Goal: Task Accomplishment & Management: Complete application form

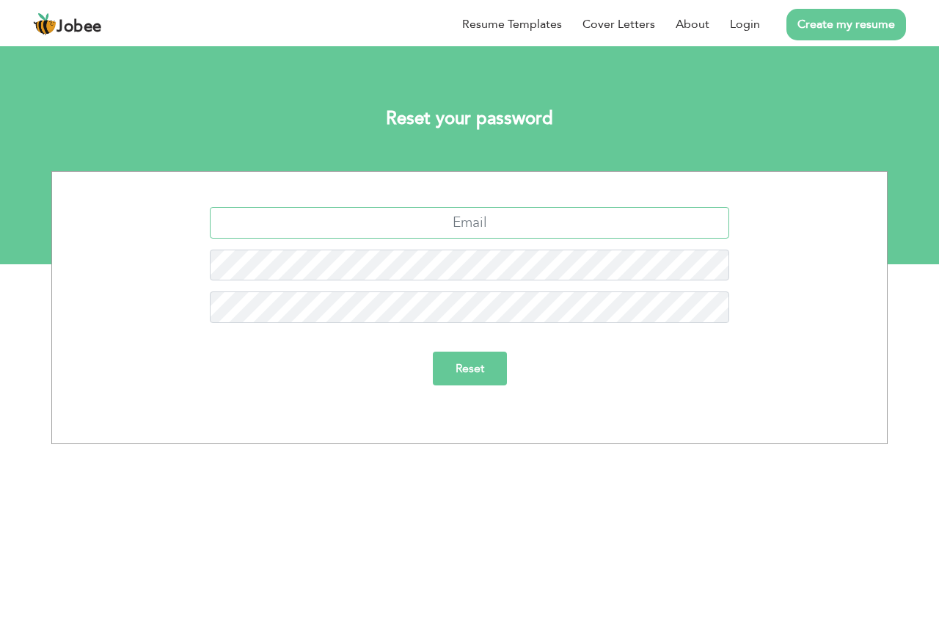
click at [468, 222] on input "text" at bounding box center [470, 223] width 520 height 32
type input "toseef0086@gmail.com"
click at [433, 352] on input "Reset" at bounding box center [470, 369] width 74 height 34
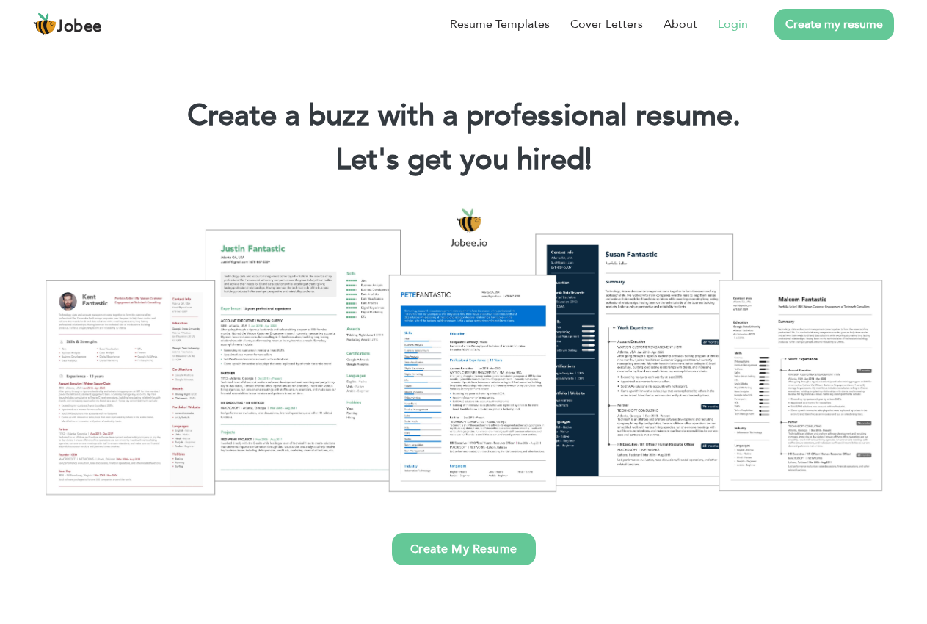
click at [721, 26] on link "Login" at bounding box center [733, 24] width 30 height 18
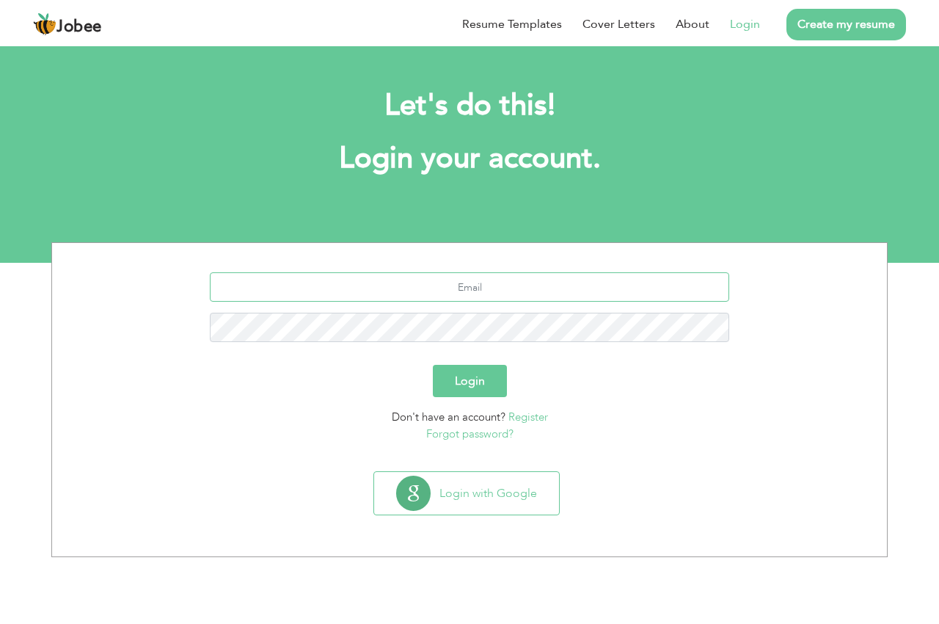
click at [447, 291] on input "text" at bounding box center [470, 286] width 520 height 29
type input "[EMAIL_ADDRESS][DOMAIN_NAME]"
click at [433, 365] on button "Login" at bounding box center [470, 381] width 74 height 32
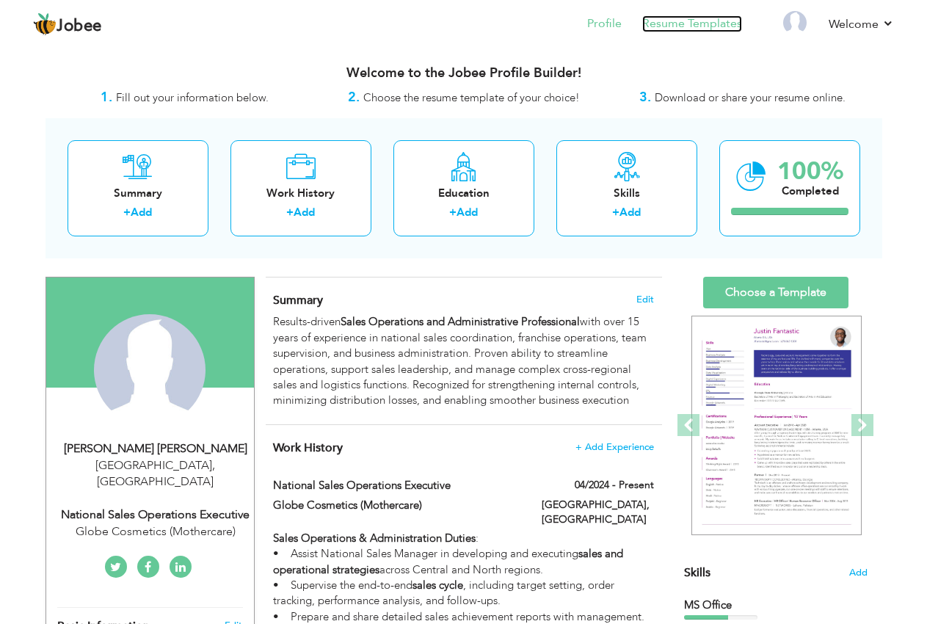
click at [682, 26] on link "Resume Templates" at bounding box center [692, 23] width 100 height 17
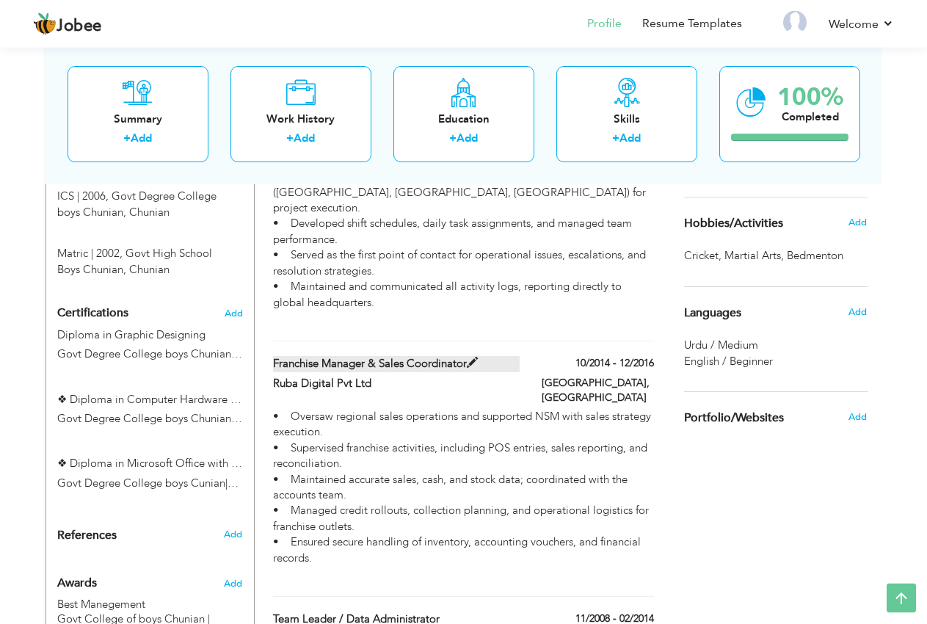
scroll to position [524, 0]
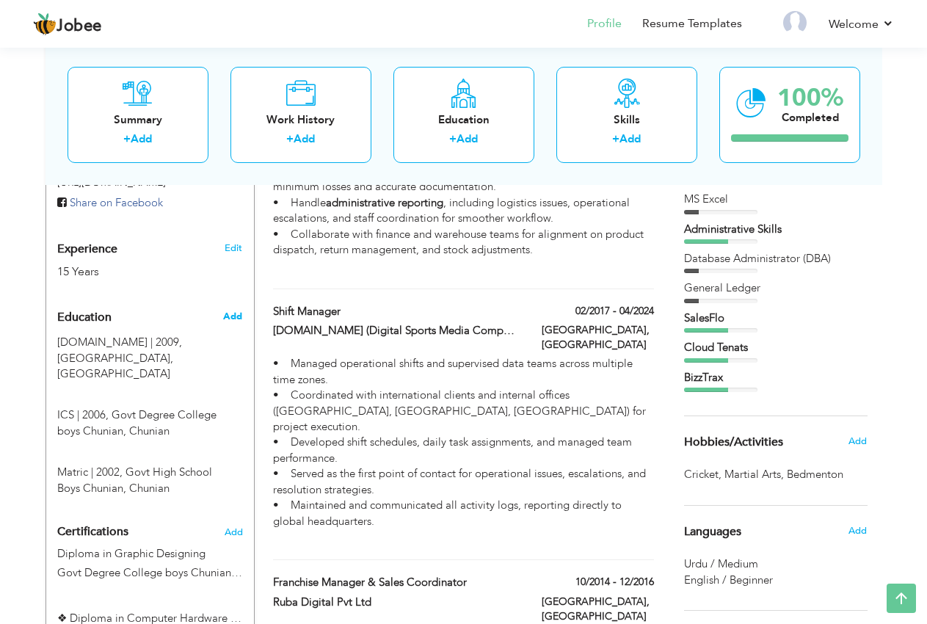
click at [231, 317] on span "Add" at bounding box center [232, 316] width 19 height 13
radio input "true"
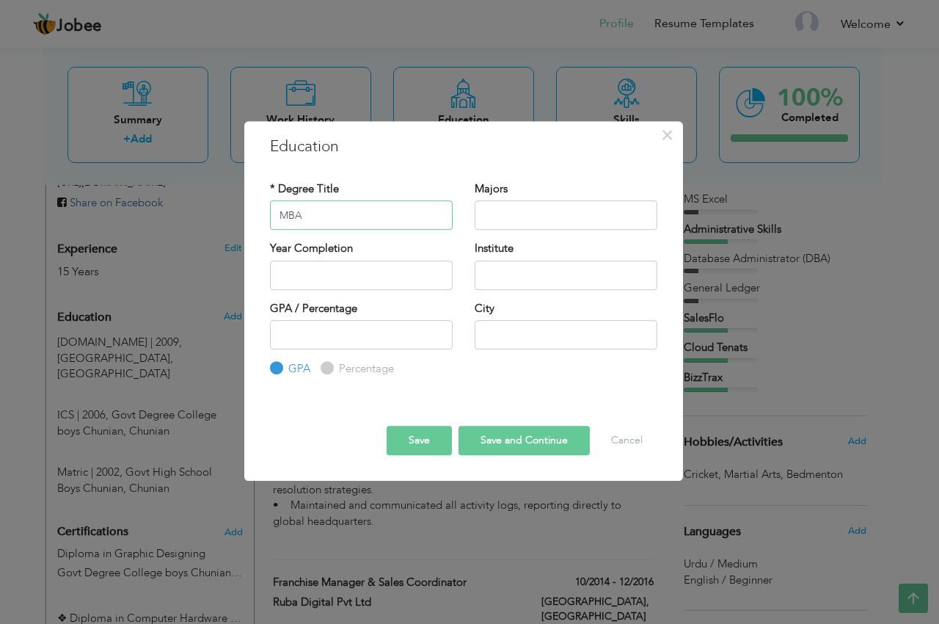
type input "MBA"
click at [316, 271] on input "2025" at bounding box center [361, 275] width 183 height 29
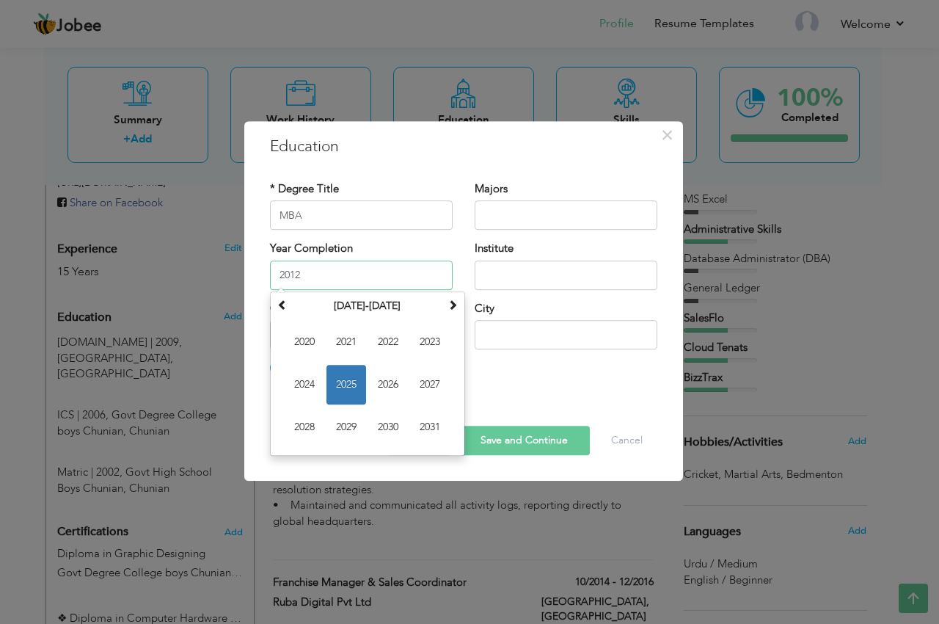
type input "2012"
click at [513, 271] on input "text" at bounding box center [566, 275] width 183 height 29
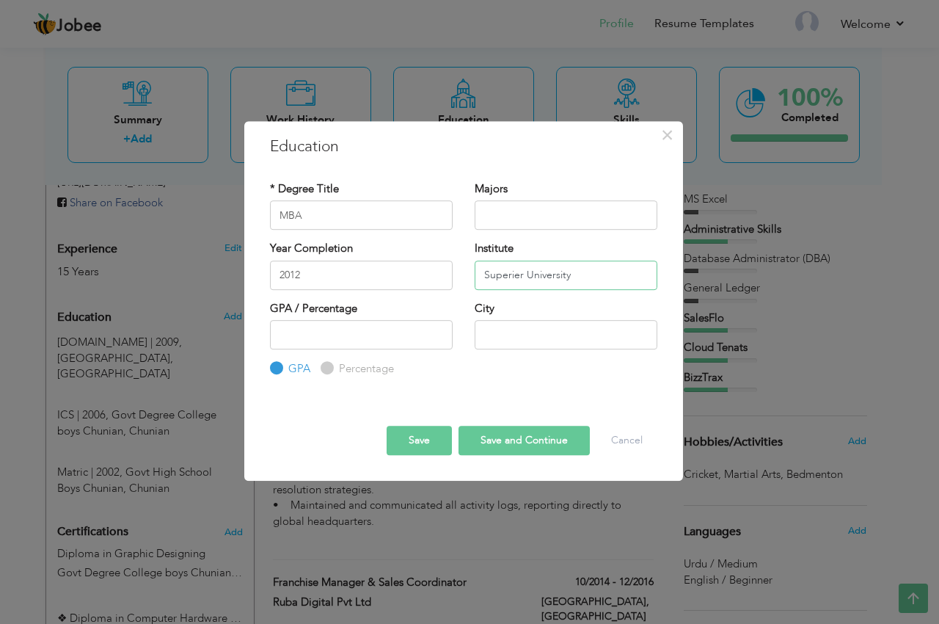
type input "Superier University"
click at [526, 337] on input "text" at bounding box center [566, 334] width 183 height 29
type input "[GEOGRAPHIC_DATA]"
click at [516, 443] on button "Save and Continue" at bounding box center [524, 440] width 131 height 29
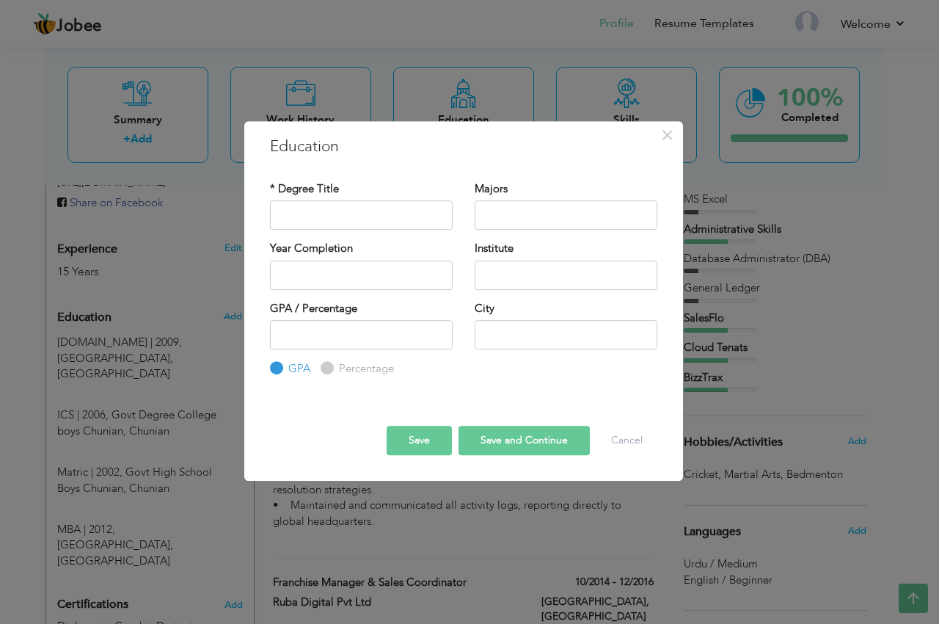
click at [393, 445] on button "Save" at bounding box center [419, 440] width 65 height 29
click at [612, 441] on button "Cancel" at bounding box center [627, 440] width 61 height 29
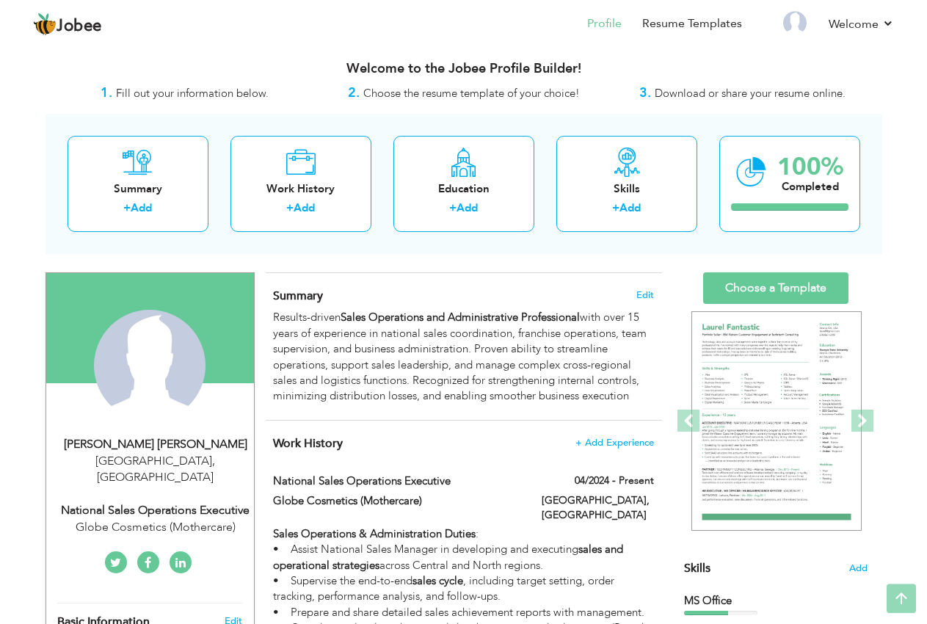
scroll to position [0, 0]
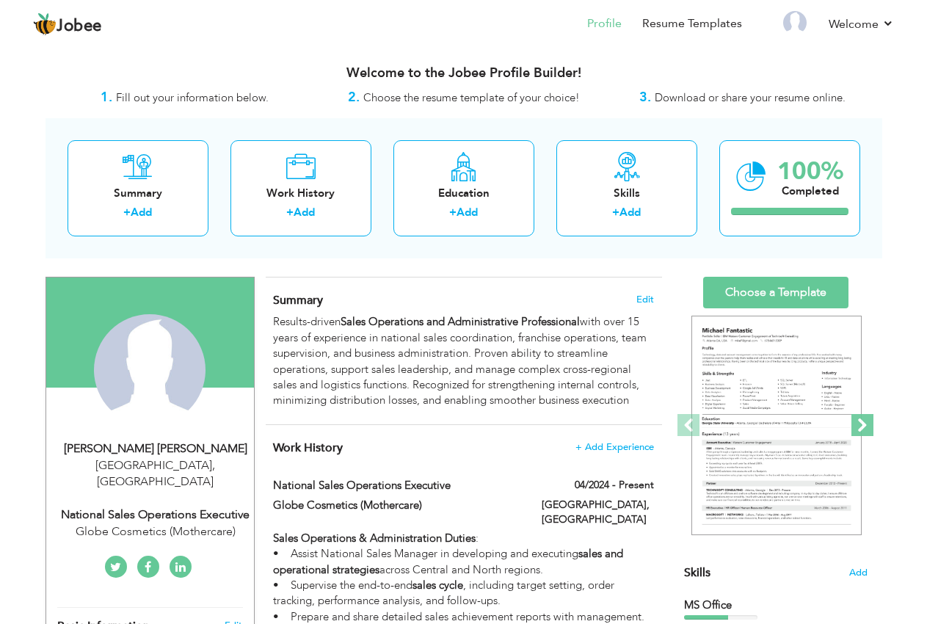
click at [865, 426] on span at bounding box center [862, 425] width 22 height 22
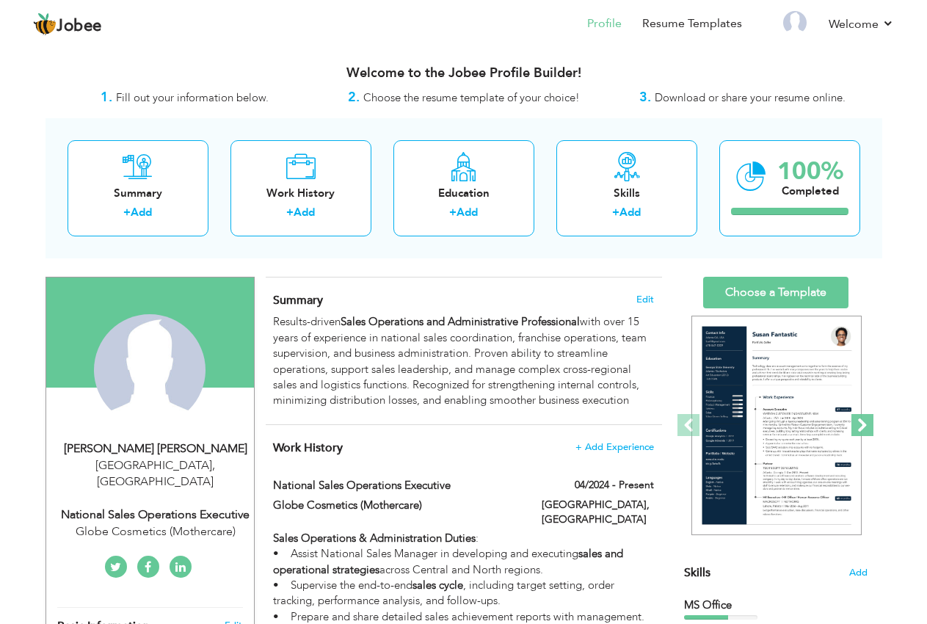
click at [865, 426] on span at bounding box center [862, 425] width 22 height 22
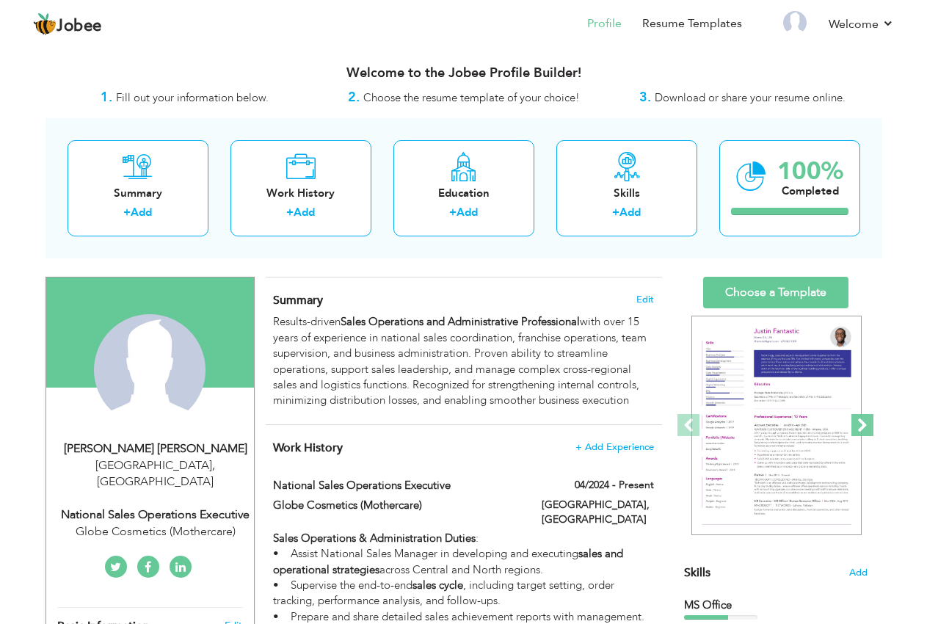
click at [865, 426] on span at bounding box center [862, 425] width 22 height 22
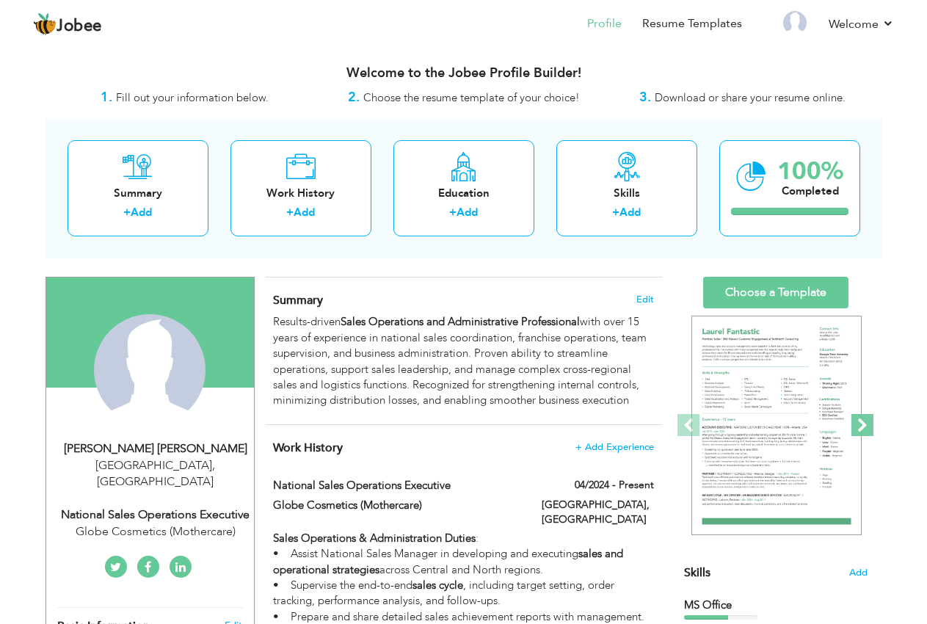
click at [865, 426] on span at bounding box center [862, 425] width 22 height 22
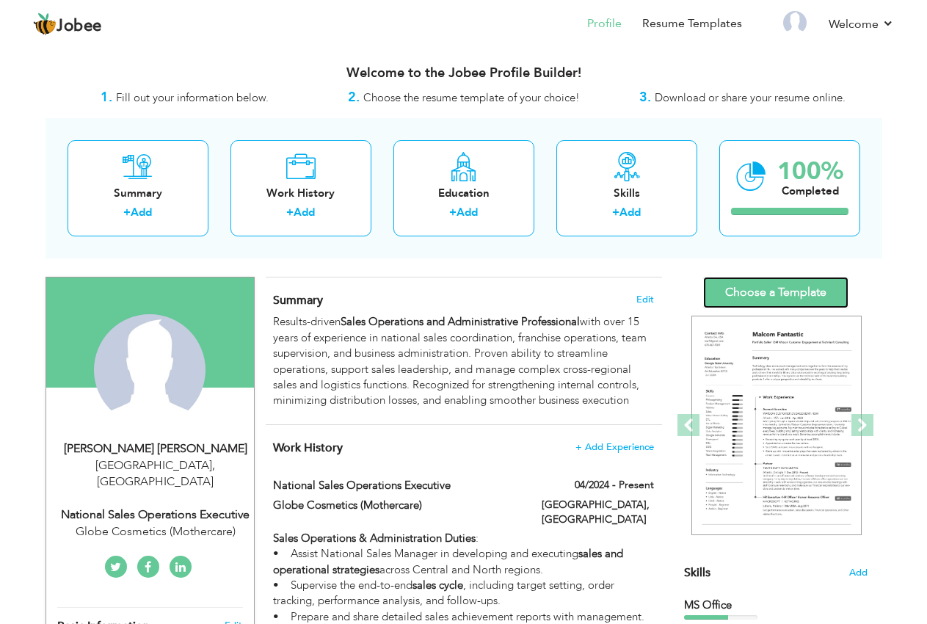
click at [780, 294] on link "Choose a Template" at bounding box center [775, 293] width 145 height 32
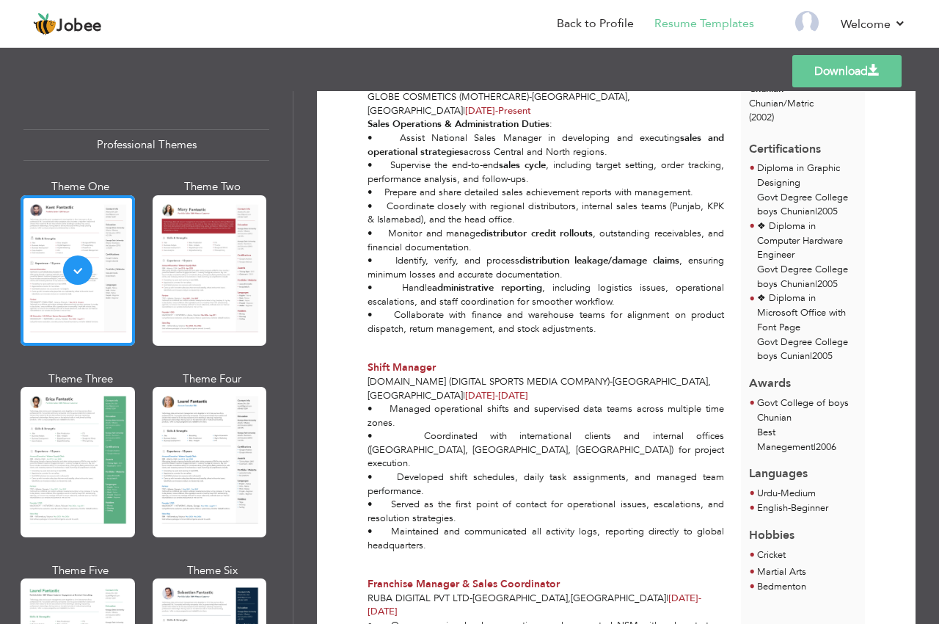
scroll to position [440, 0]
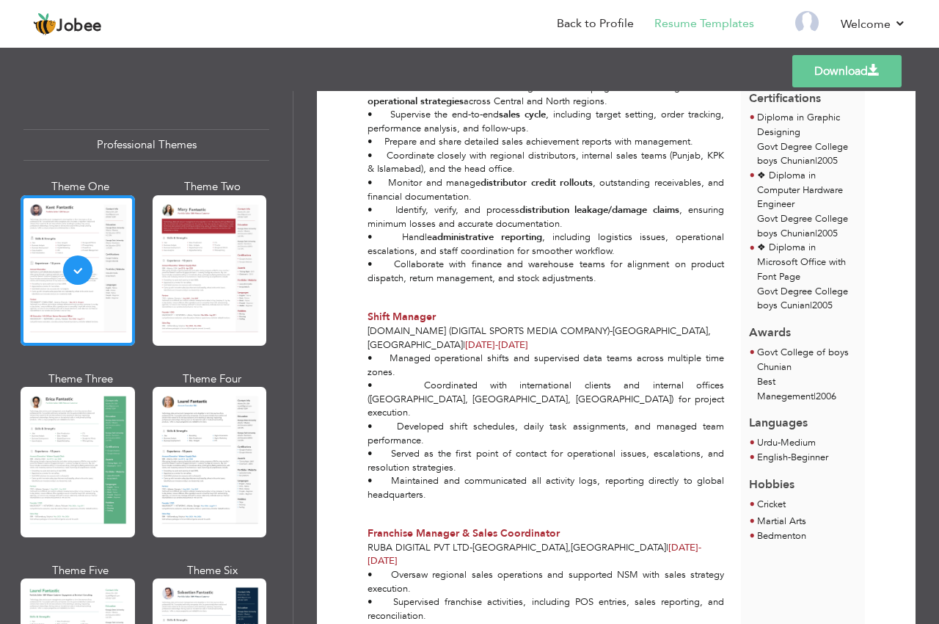
click at [803, 442] on li "Urdu - Medium" at bounding box center [786, 443] width 59 height 15
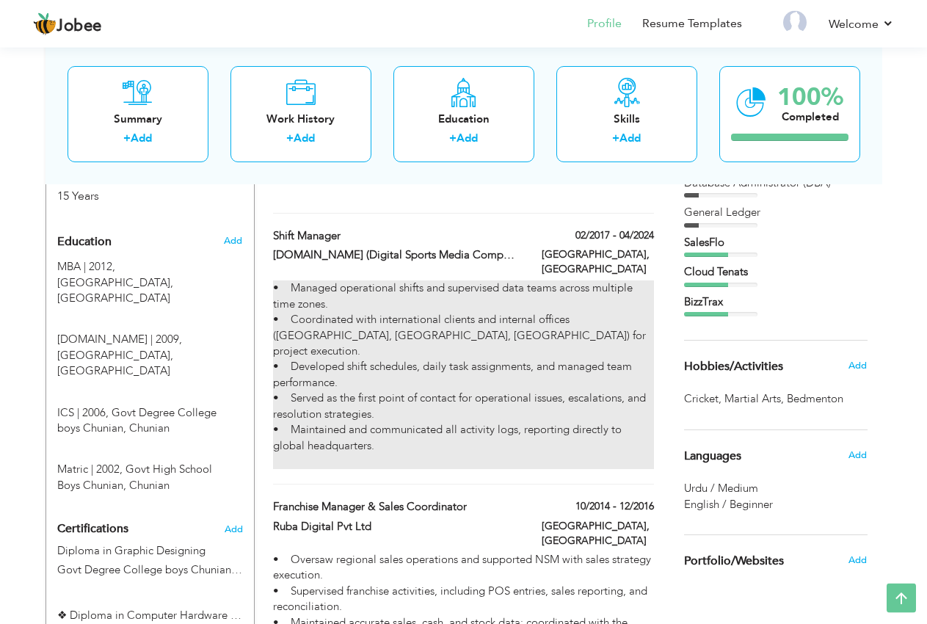
scroll to position [674, 0]
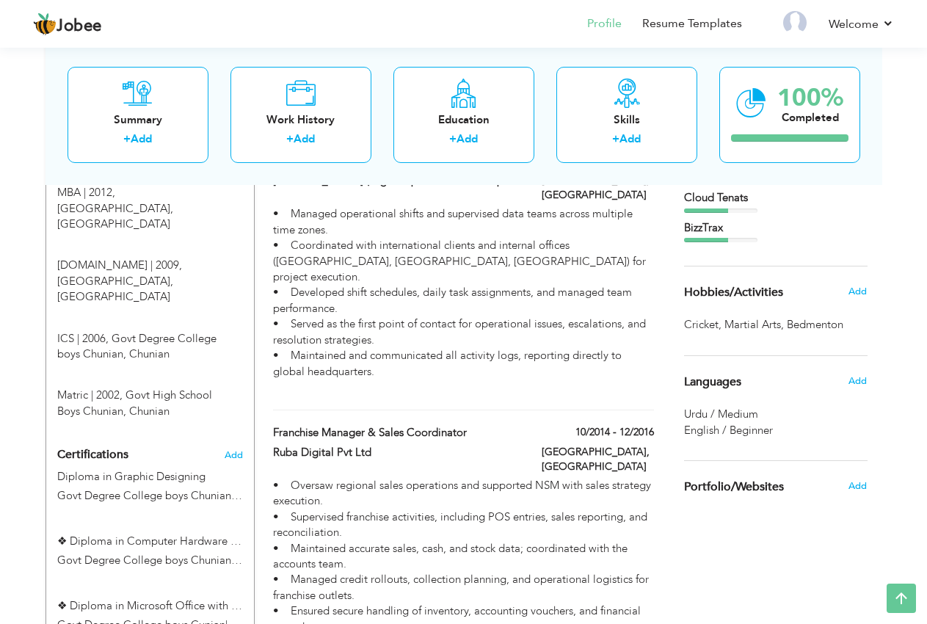
click at [705, 424] on span "English / Beginner" at bounding box center [728, 430] width 89 height 15
click at [732, 434] on span "English / Beginner" at bounding box center [728, 430] width 89 height 15
click at [724, 384] on span "Languages" at bounding box center [712, 382] width 57 height 13
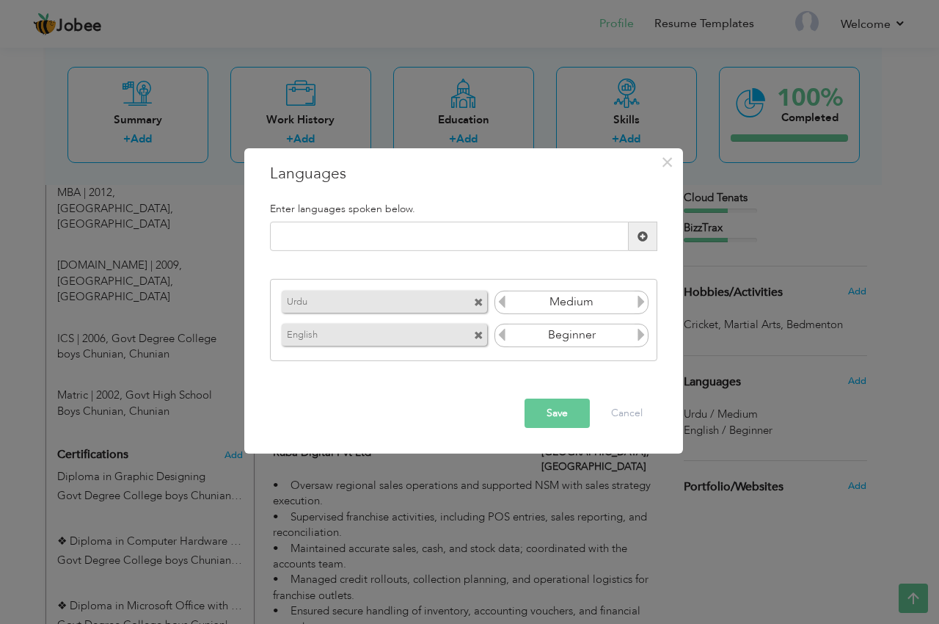
click at [640, 337] on icon at bounding box center [641, 334] width 13 height 13
click at [643, 301] on icon at bounding box center [641, 301] width 13 height 13
click at [642, 335] on icon at bounding box center [641, 334] width 13 height 13
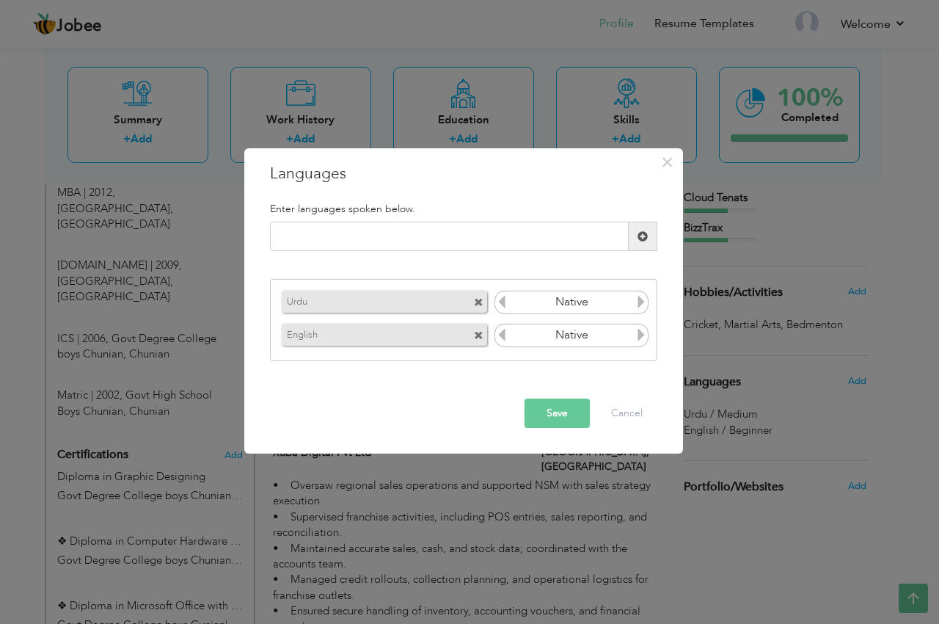
click at [498, 340] on icon at bounding box center [501, 334] width 13 height 13
click at [506, 307] on icon at bounding box center [501, 301] width 13 height 13
click at [640, 305] on icon at bounding box center [641, 301] width 13 height 13
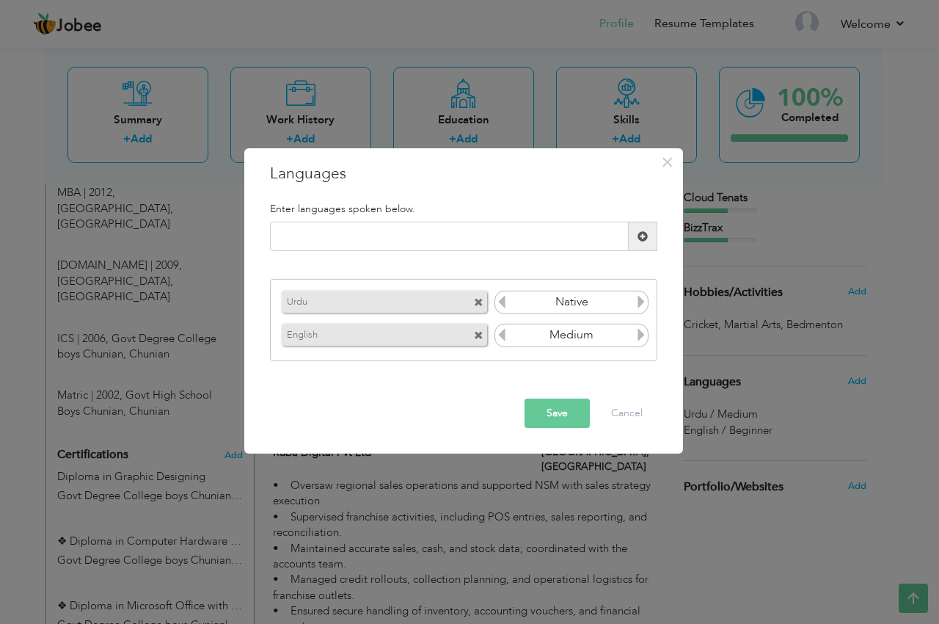
click at [550, 415] on button "Save" at bounding box center [557, 413] width 65 height 29
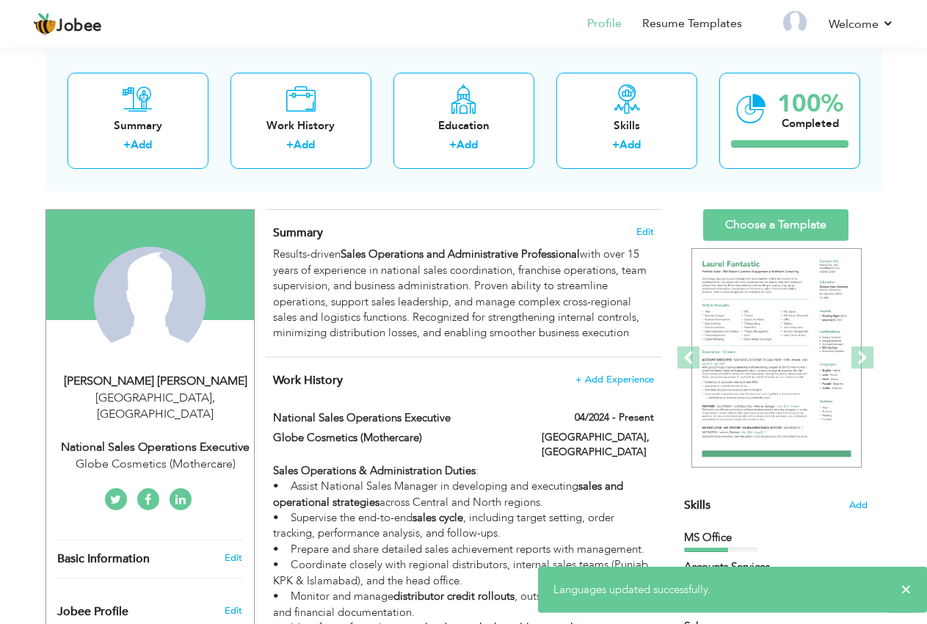
scroll to position [0, 0]
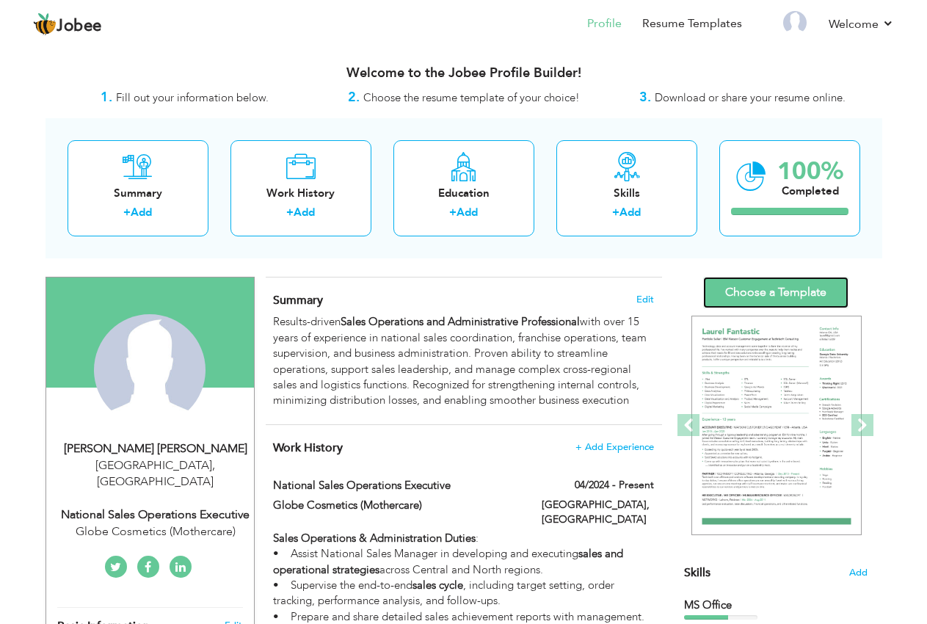
click at [773, 290] on link "Choose a Template" at bounding box center [775, 293] width 145 height 32
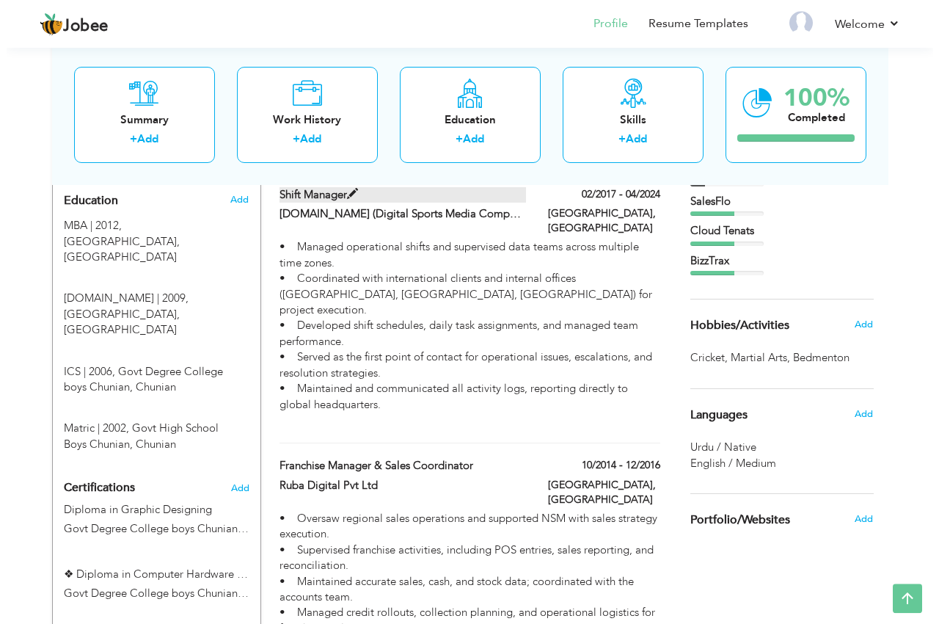
scroll to position [674, 0]
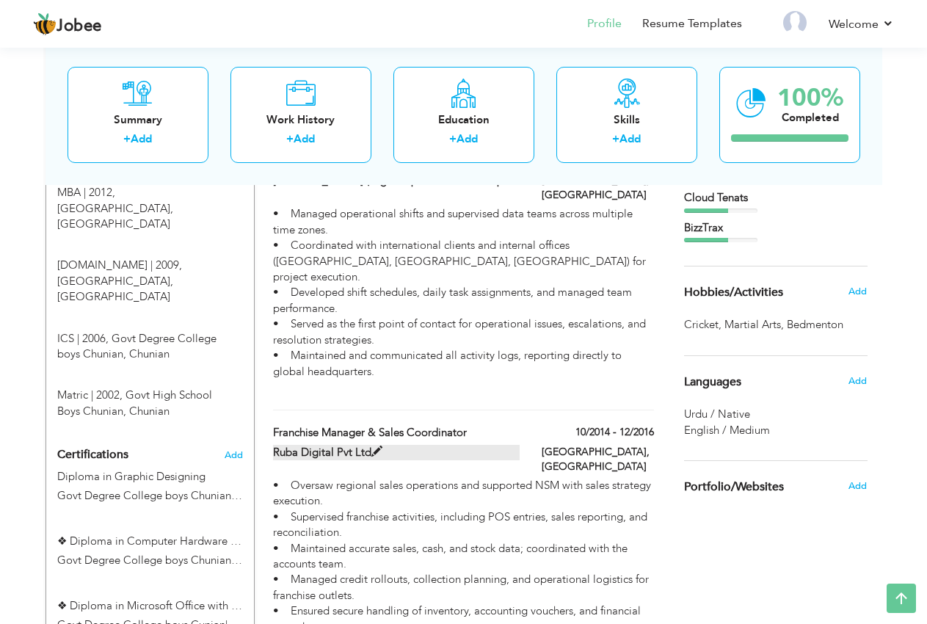
click at [382, 446] on span at bounding box center [376, 451] width 11 height 11
type input "Franchise Manager & Sales Coordinator"
type input "Ruba Digital Pvt Ltd"
type input "10/2014"
type input "12/2016"
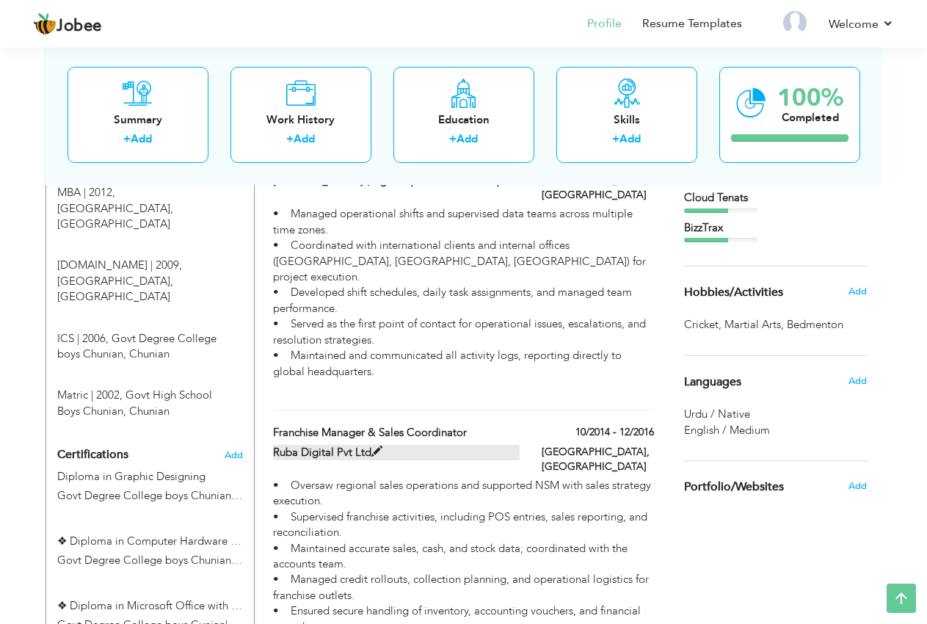
type input "[GEOGRAPHIC_DATA]"
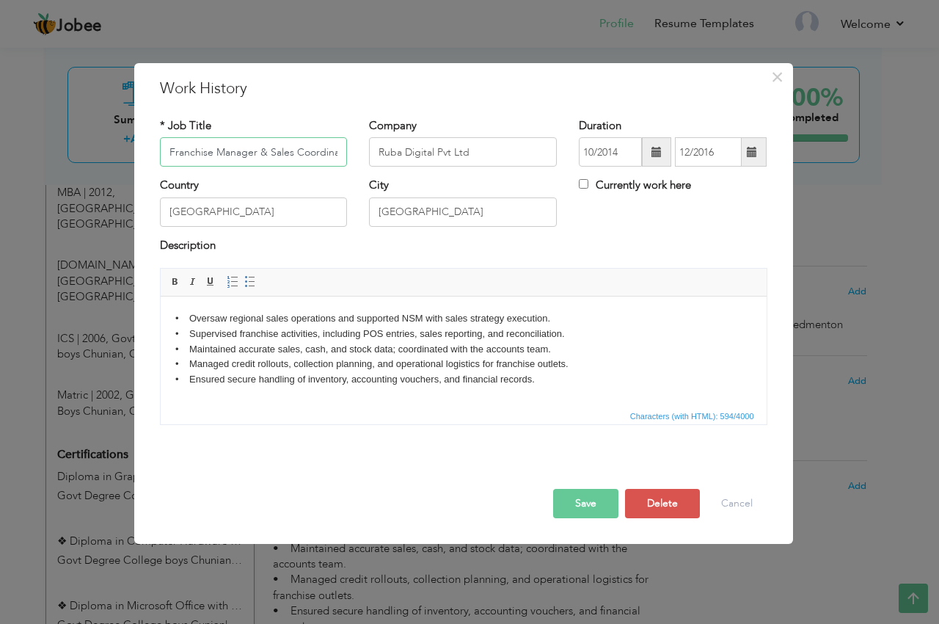
scroll to position [0, 12]
drag, startPoint x: 256, startPoint y: 153, endPoint x: 339, endPoint y: 155, distance: 83.0
click at [339, 155] on input "Franchise Manager & Sales Coordinator" at bounding box center [254, 151] width 188 height 29
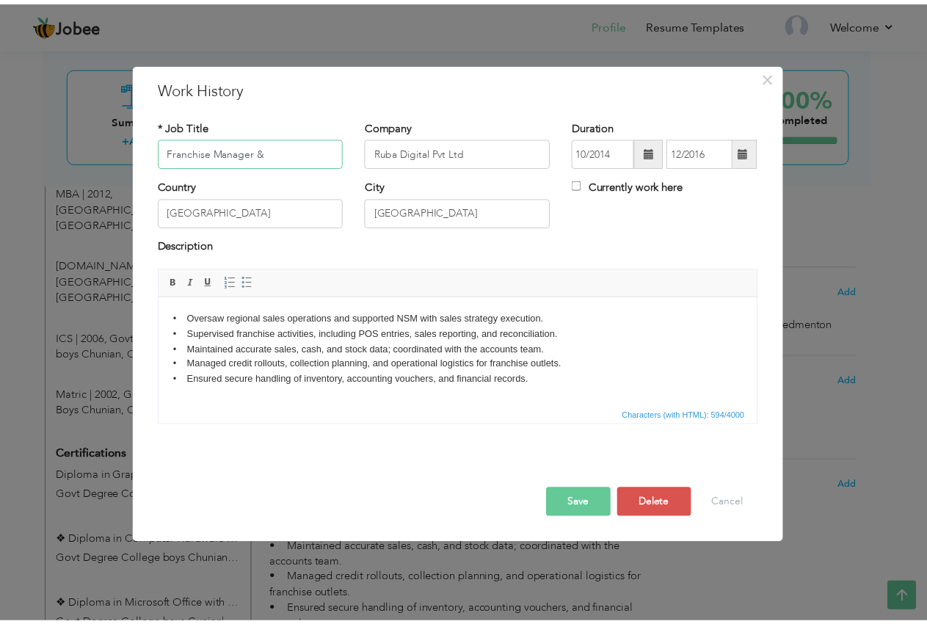
scroll to position [0, 0]
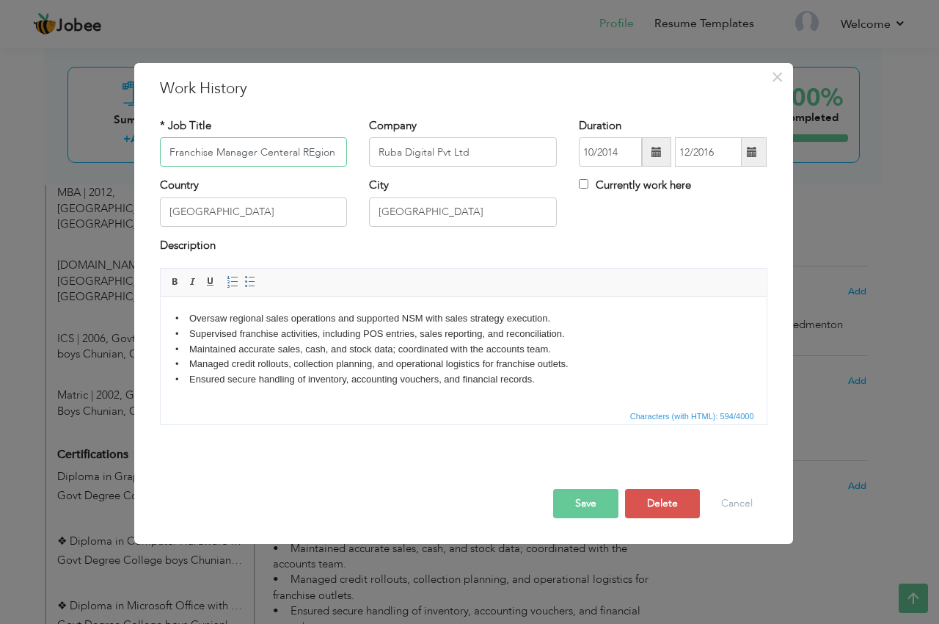
type input "Franchise Manager Centeral REgion"
click at [476, 149] on input "Ruba Digital Pvt Ltd" at bounding box center [463, 151] width 188 height 29
type input "Ruba Digital Pvt Ltd(Haier Pakistan"
click at [578, 510] on button "Save" at bounding box center [585, 503] width 65 height 29
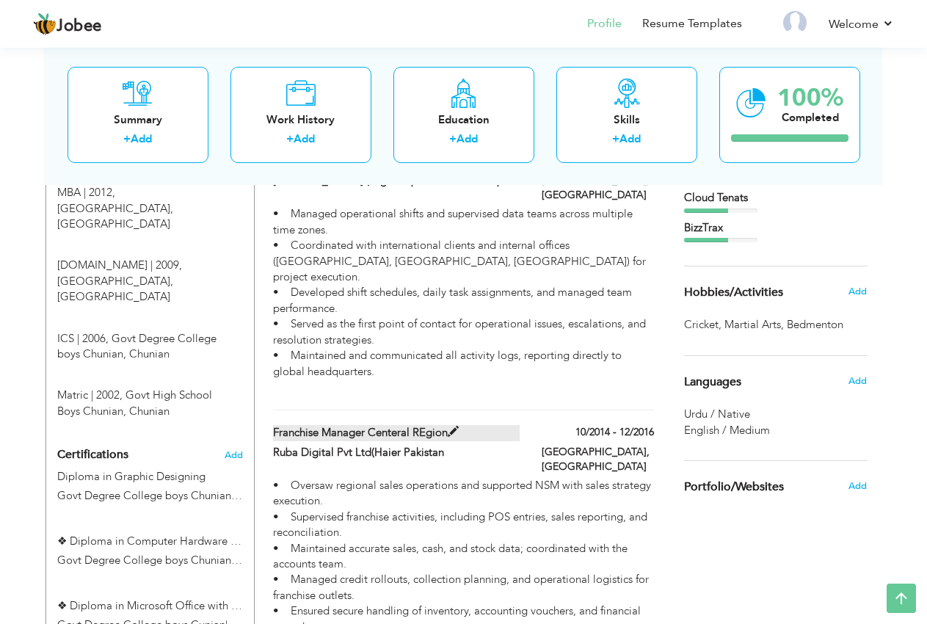
click at [459, 426] on span at bounding box center [453, 431] width 11 height 11
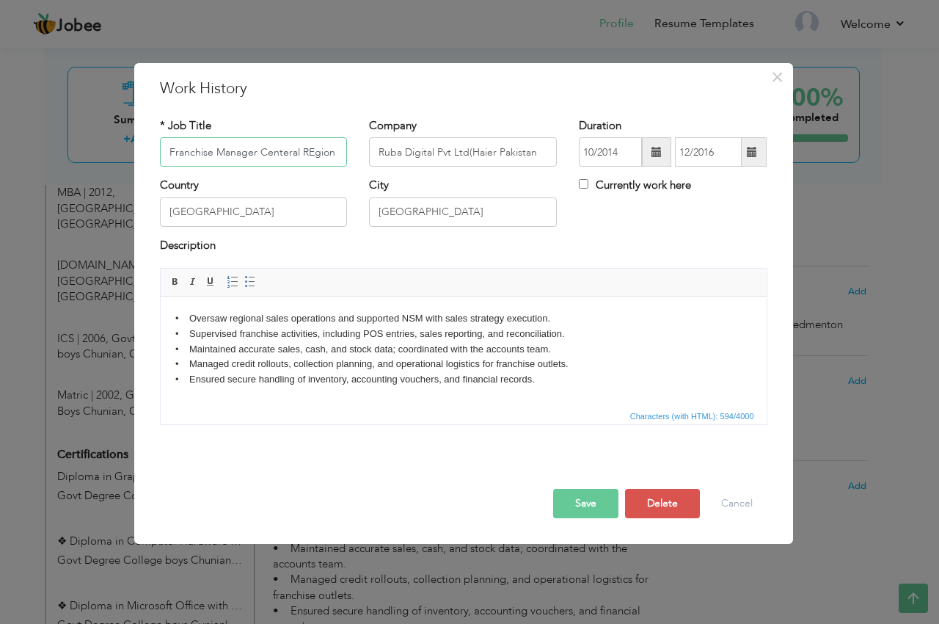
click at [308, 150] on input "Franchise Manager Centeral REgion" at bounding box center [254, 151] width 188 height 29
click at [589, 501] on button "Save" at bounding box center [585, 503] width 65 height 29
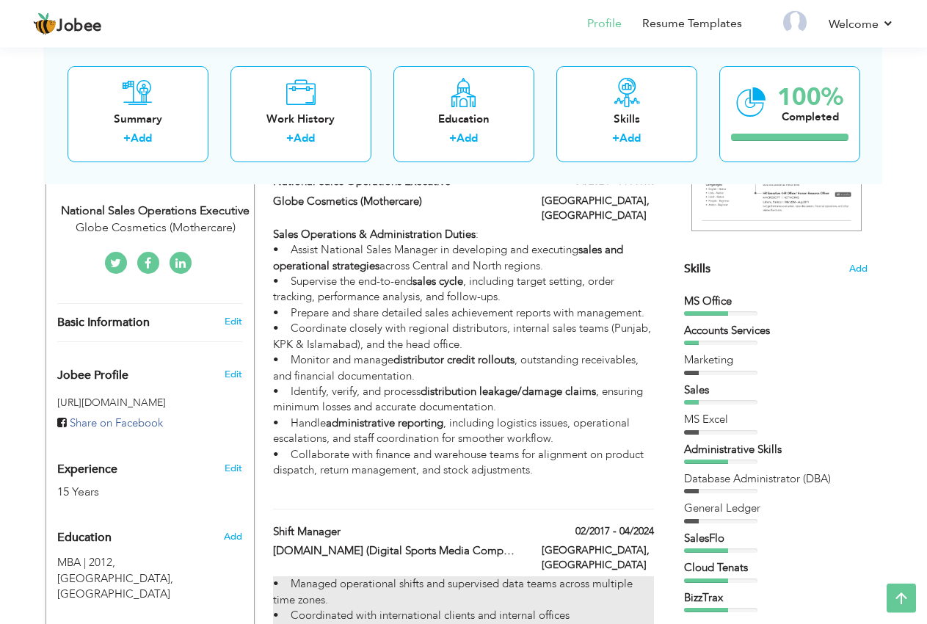
scroll to position [299, 0]
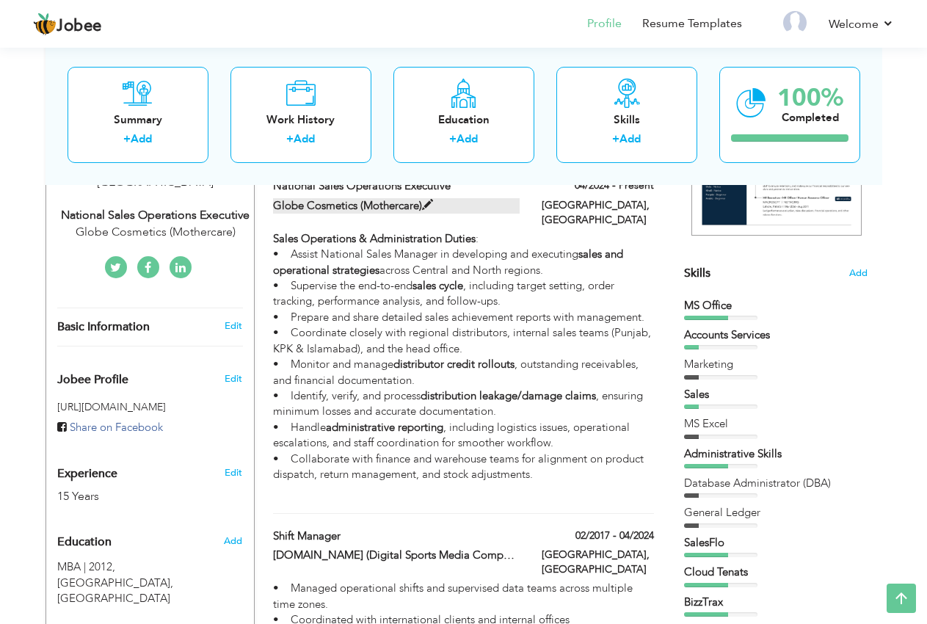
click at [433, 203] on span at bounding box center [427, 205] width 11 height 11
type input "National Sales Operations Executive"
type input "Globe Cosmetics (Mothercare)"
type input "04/2024"
checkbox input "true"
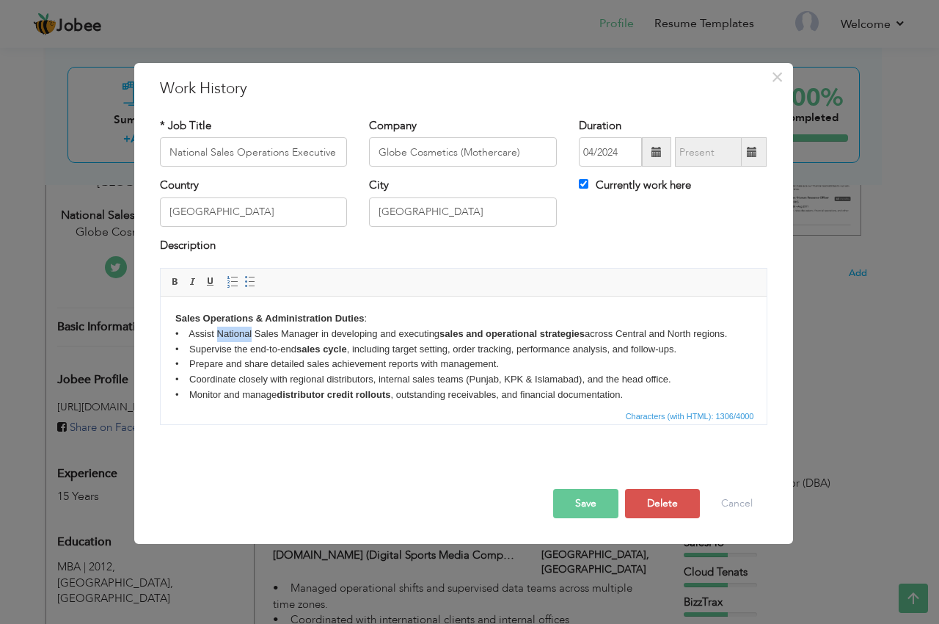
drag, startPoint x: 218, startPoint y: 334, endPoint x: 252, endPoint y: 333, distance: 33.8
click at [252, 333] on body "Sales Operations & Administration Duties : • Assist National Sales Manager in d…" at bounding box center [463, 387] width 577 height 153
click at [600, 506] on button "Save" at bounding box center [585, 503] width 65 height 29
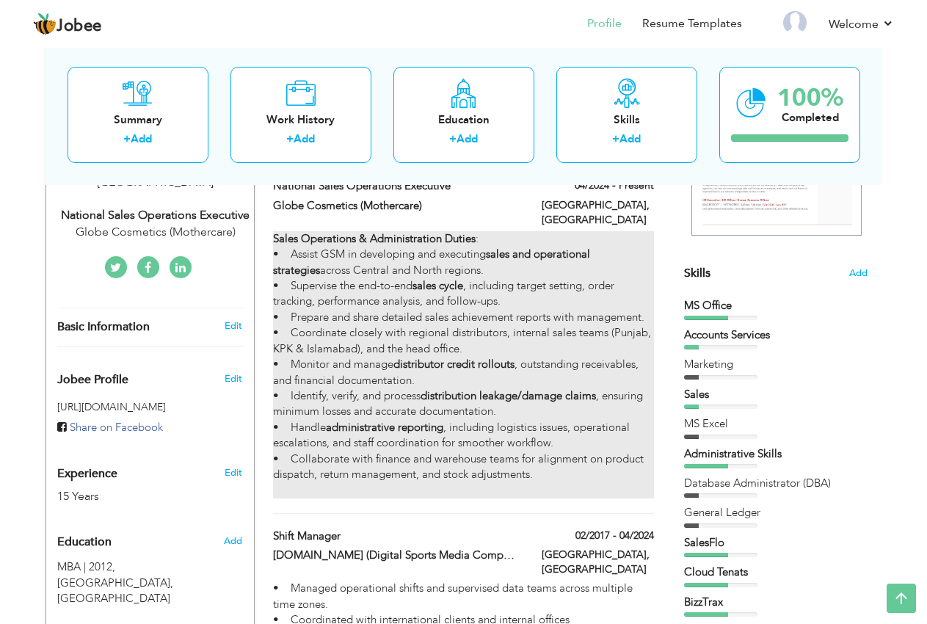
scroll to position [0, 0]
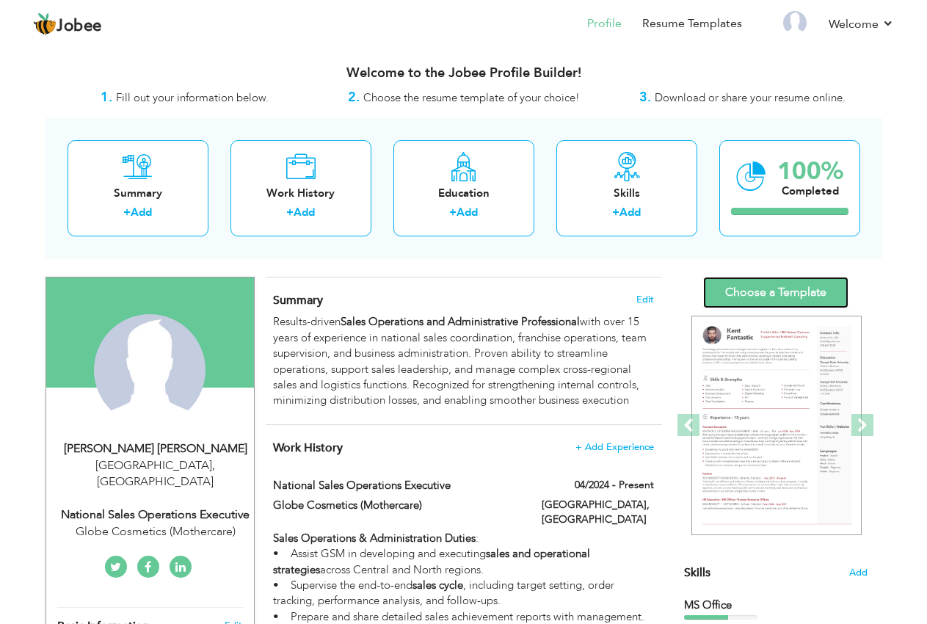
click at [760, 291] on link "Choose a Template" at bounding box center [775, 293] width 145 height 32
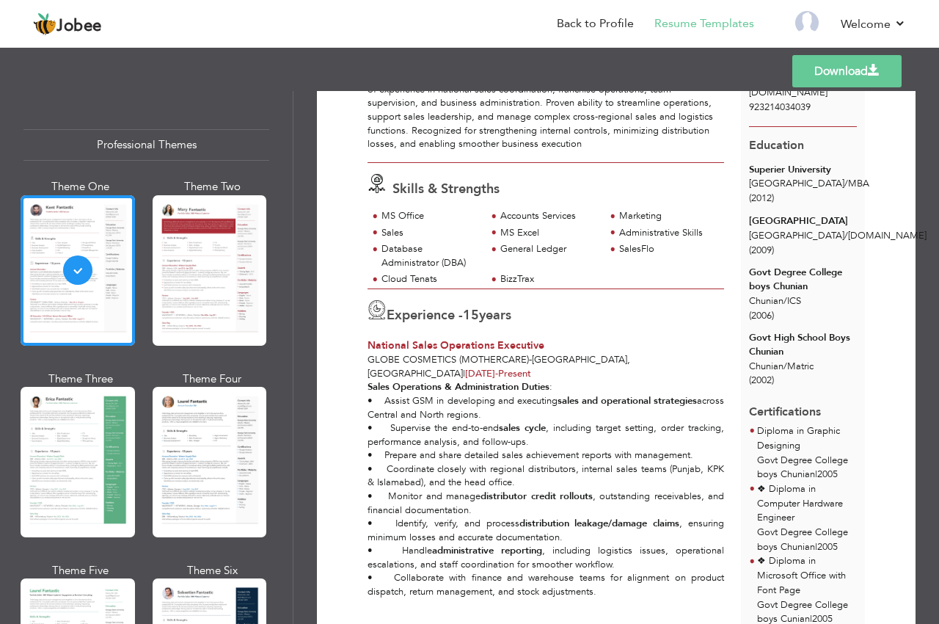
scroll to position [176, 0]
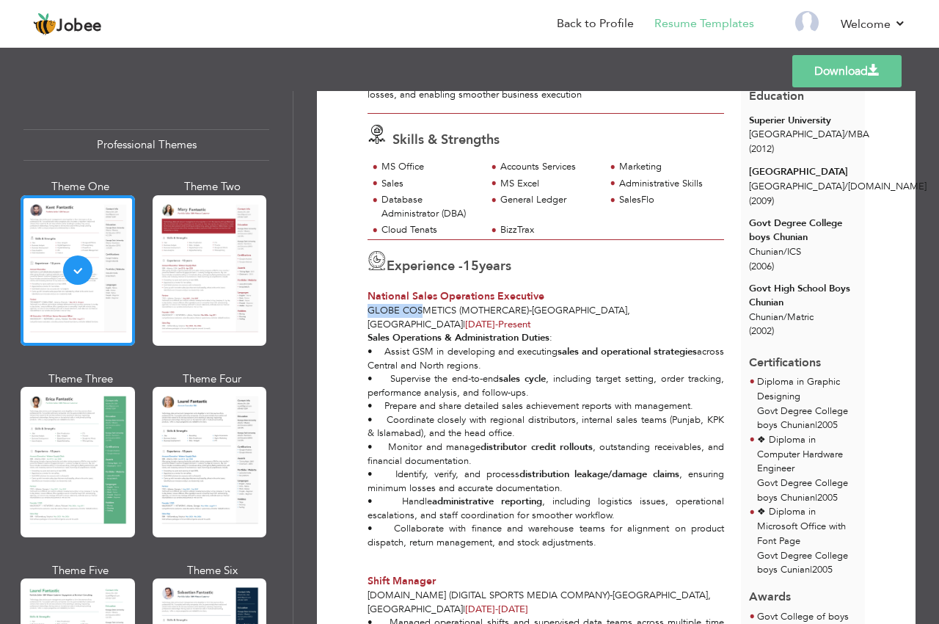
drag, startPoint x: 369, startPoint y: 310, endPoint x: 426, endPoint y: 308, distance: 56.6
click at [425, 309] on span "Globe Cosmetics (Mothercare)" at bounding box center [448, 310] width 161 height 13
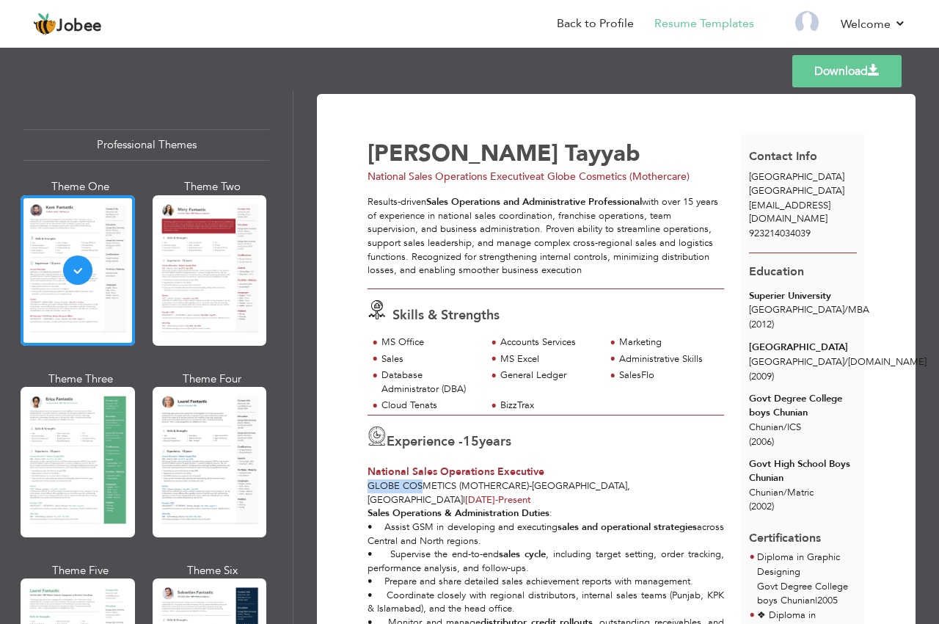
scroll to position [0, 0]
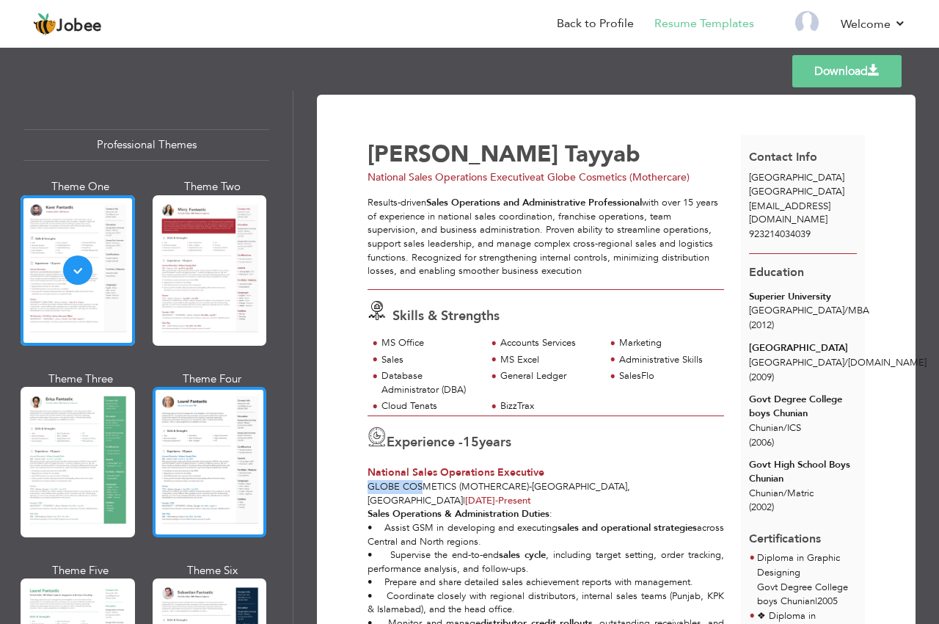
click at [201, 401] on div at bounding box center [210, 462] width 115 height 150
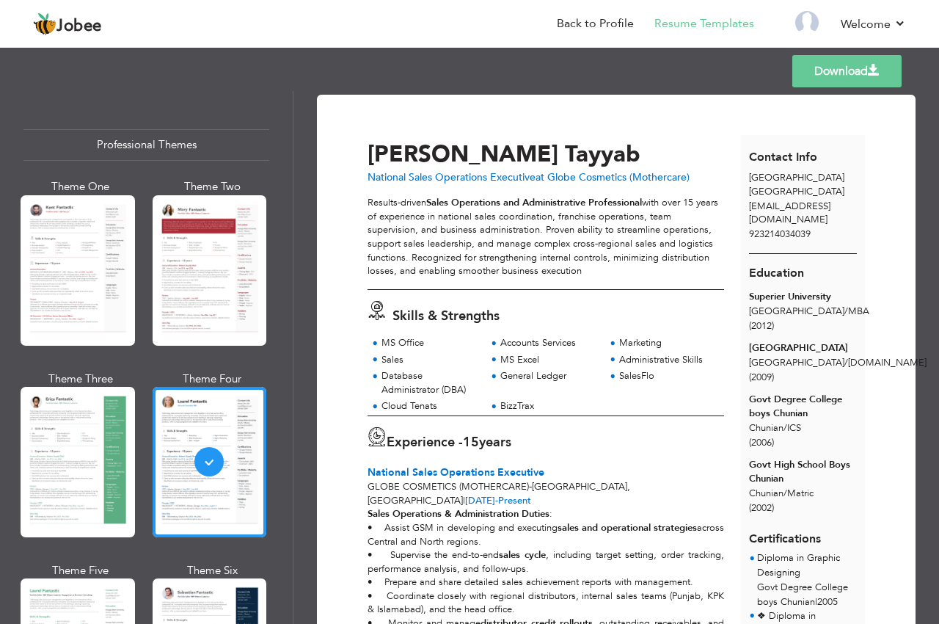
click at [93, 435] on div at bounding box center [78, 462] width 115 height 150
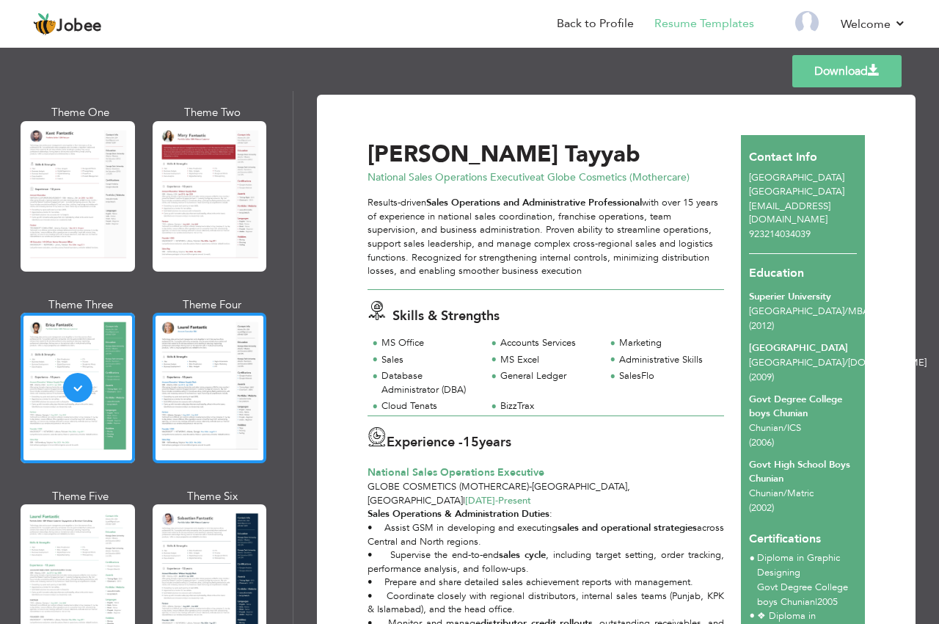
scroll to position [176, 0]
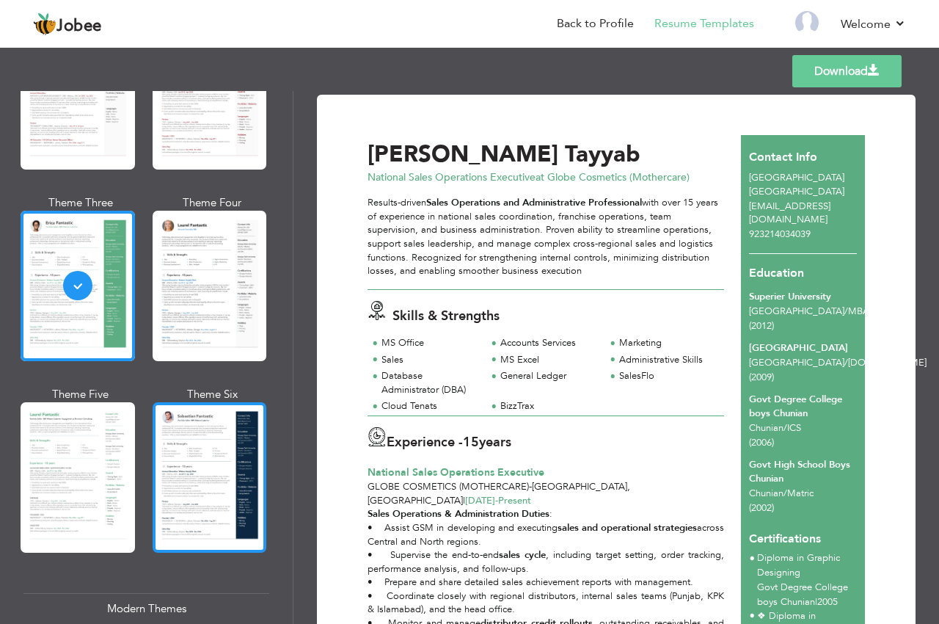
click at [199, 467] on div at bounding box center [210, 477] width 115 height 150
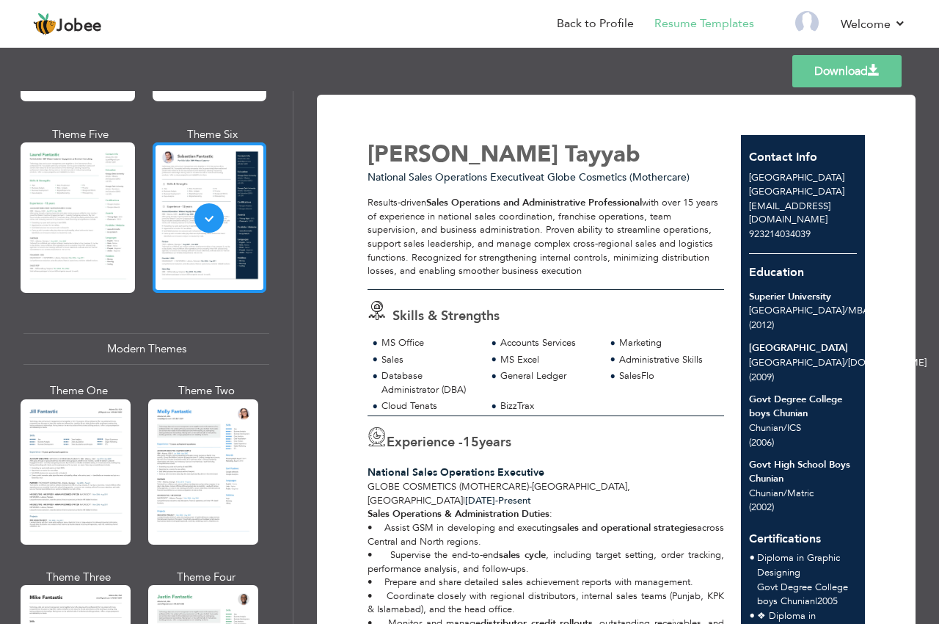
scroll to position [528, 0]
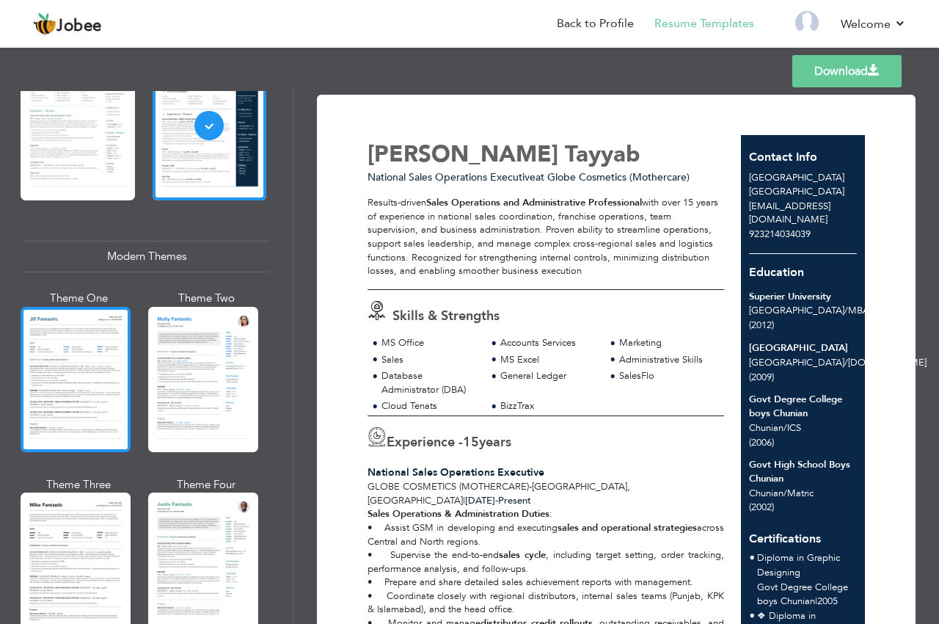
click at [73, 321] on div at bounding box center [76, 379] width 110 height 145
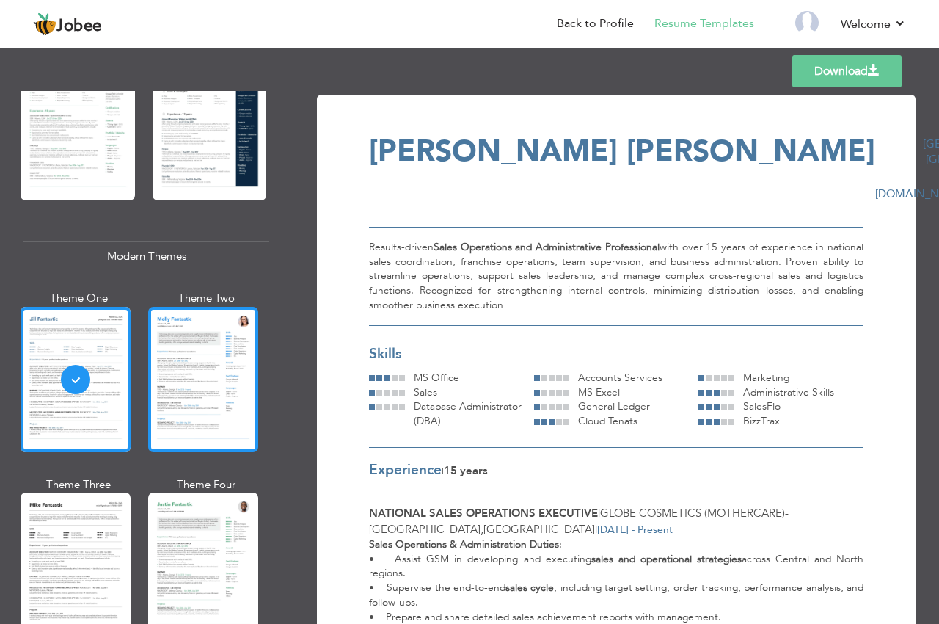
click at [192, 356] on div at bounding box center [203, 379] width 110 height 145
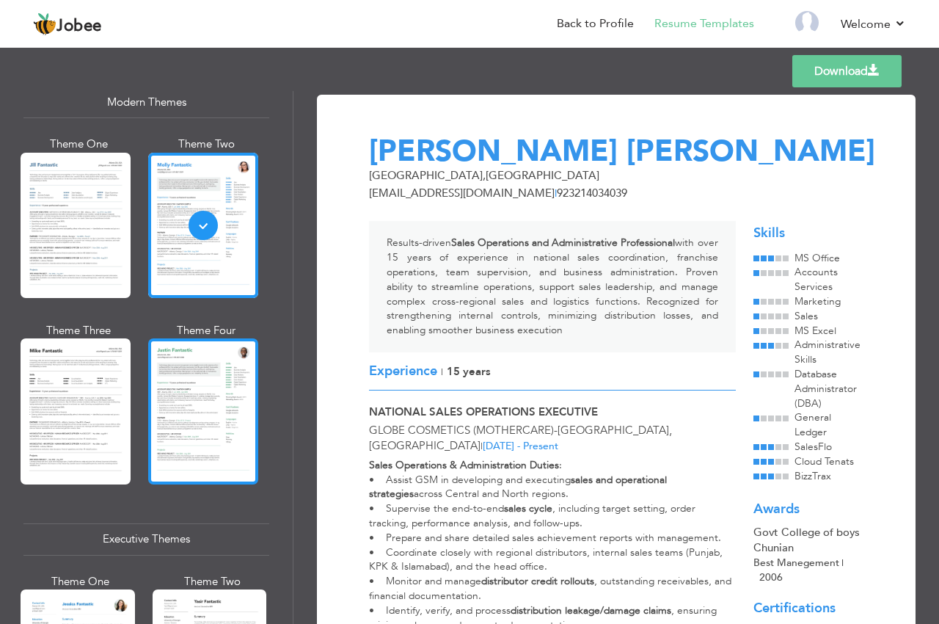
scroll to position [705, 0]
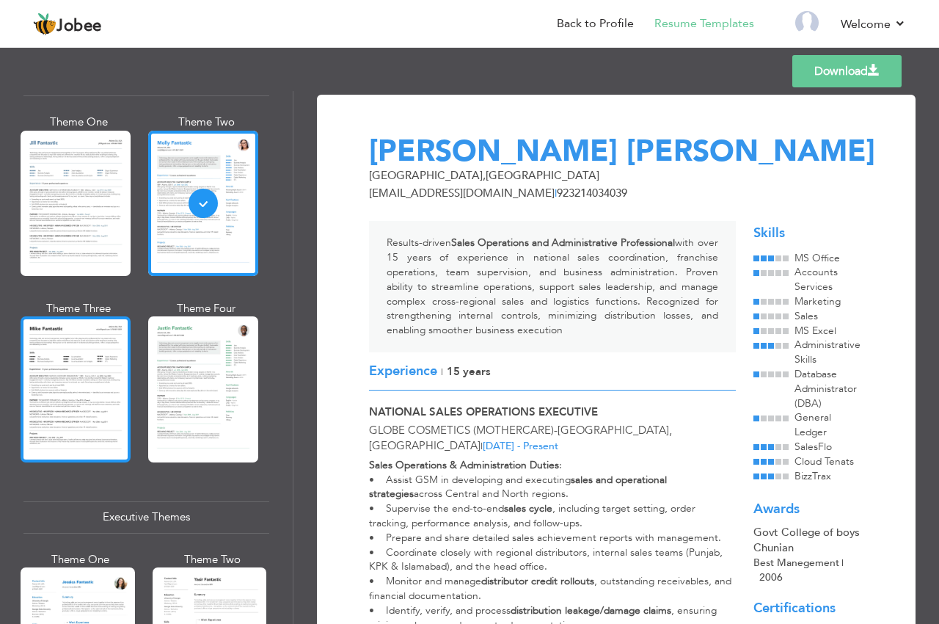
click at [80, 360] on div at bounding box center [76, 388] width 110 height 145
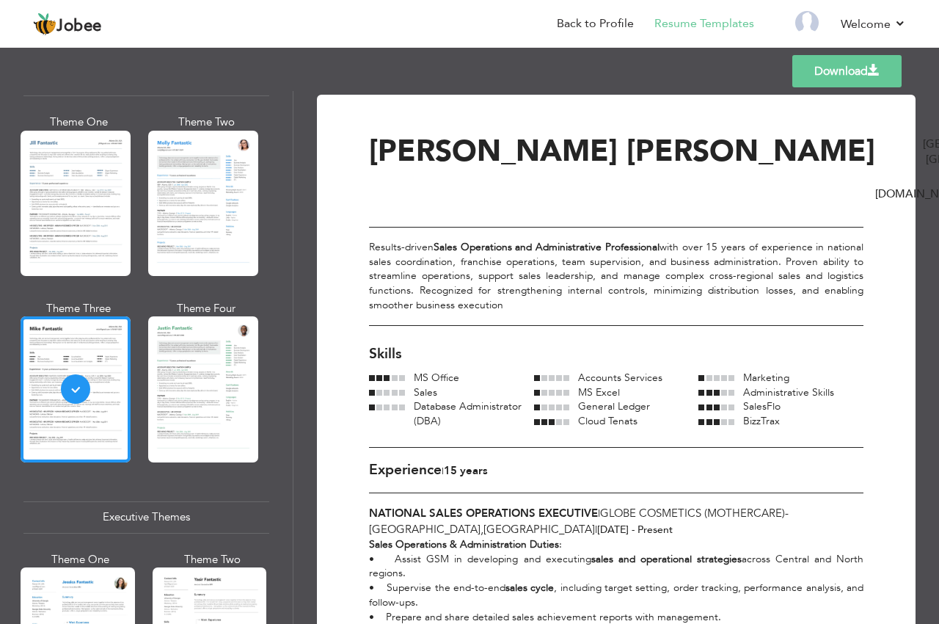
click at [197, 360] on div at bounding box center [203, 388] width 110 height 145
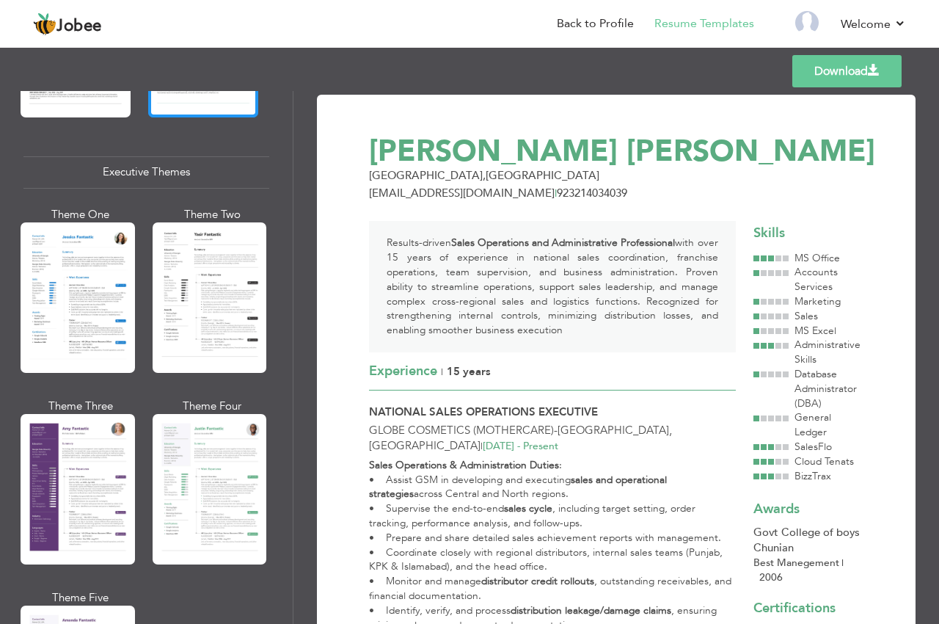
scroll to position [1057, 0]
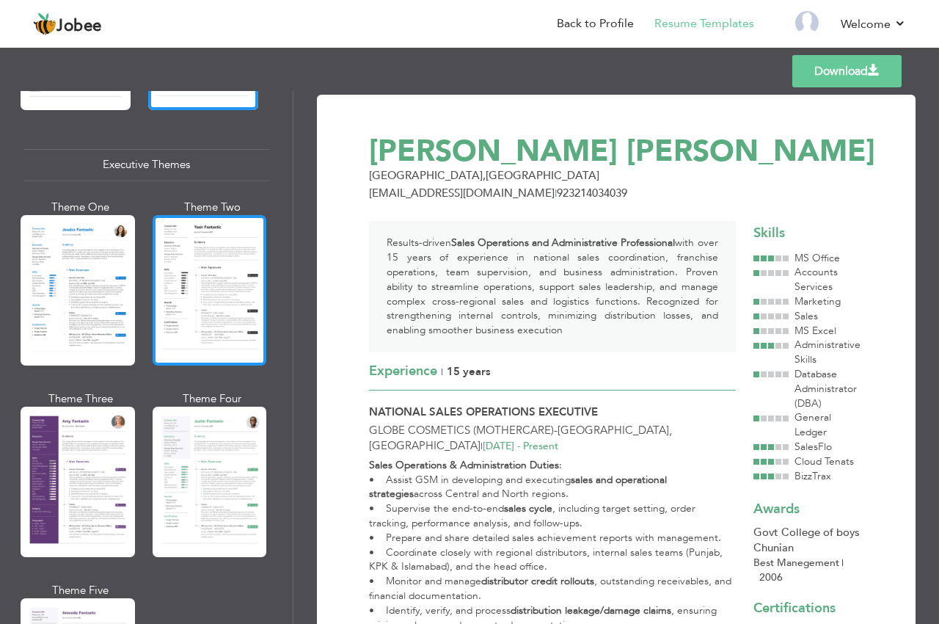
click at [194, 275] on div at bounding box center [210, 290] width 115 height 150
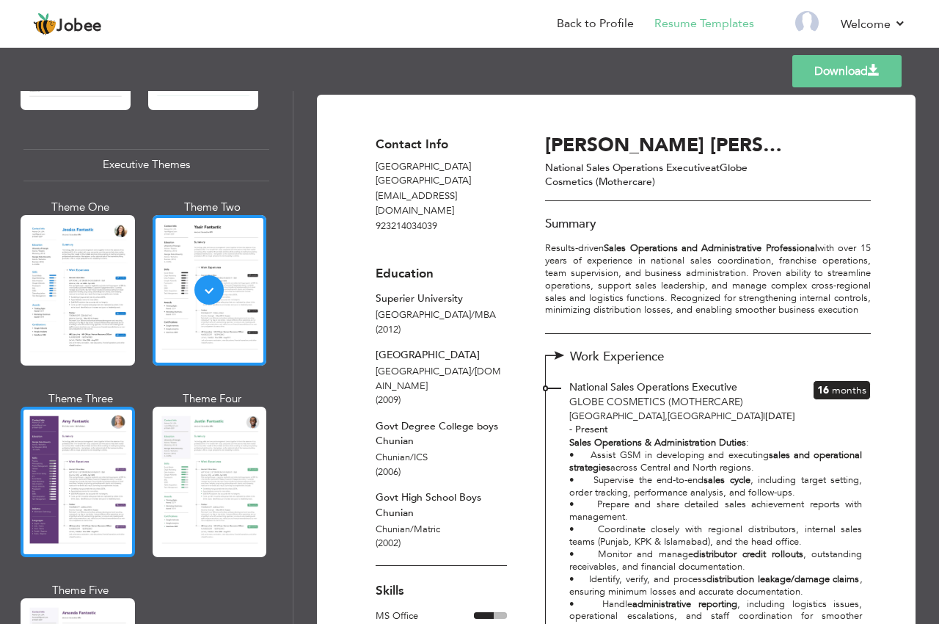
click at [84, 432] on div at bounding box center [78, 482] width 115 height 150
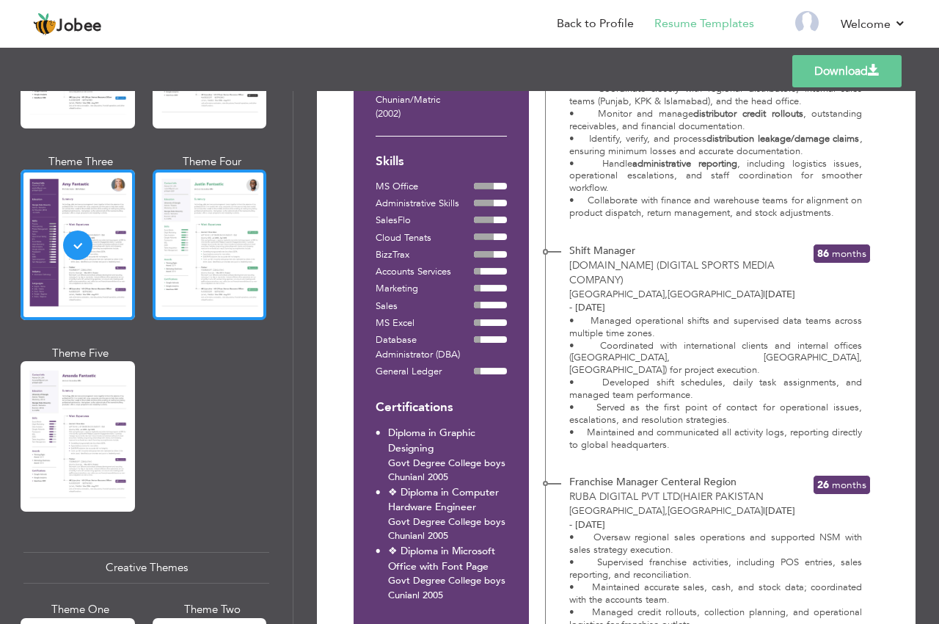
scroll to position [1409, 0]
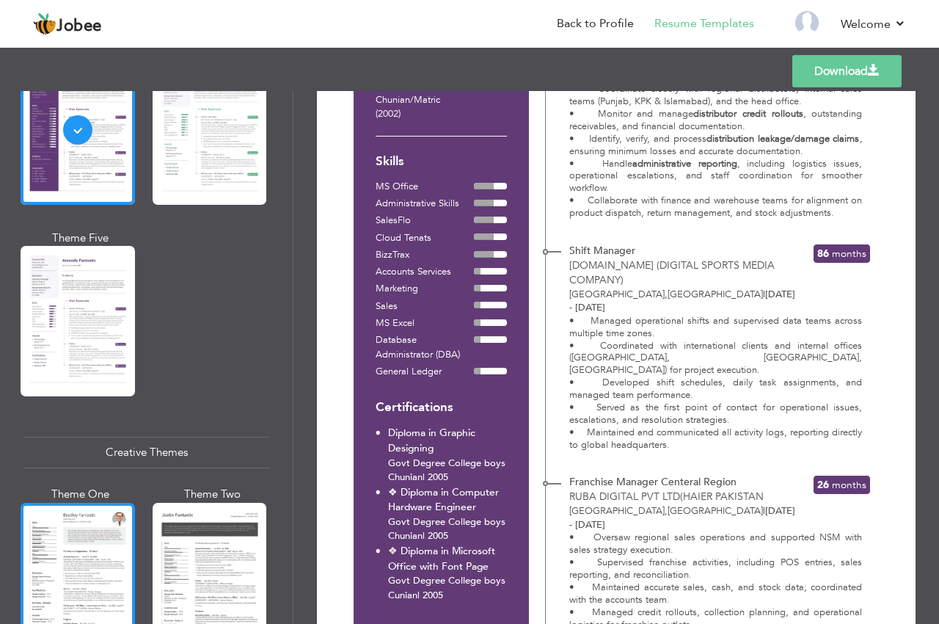
click at [74, 512] on div at bounding box center [78, 578] width 115 height 150
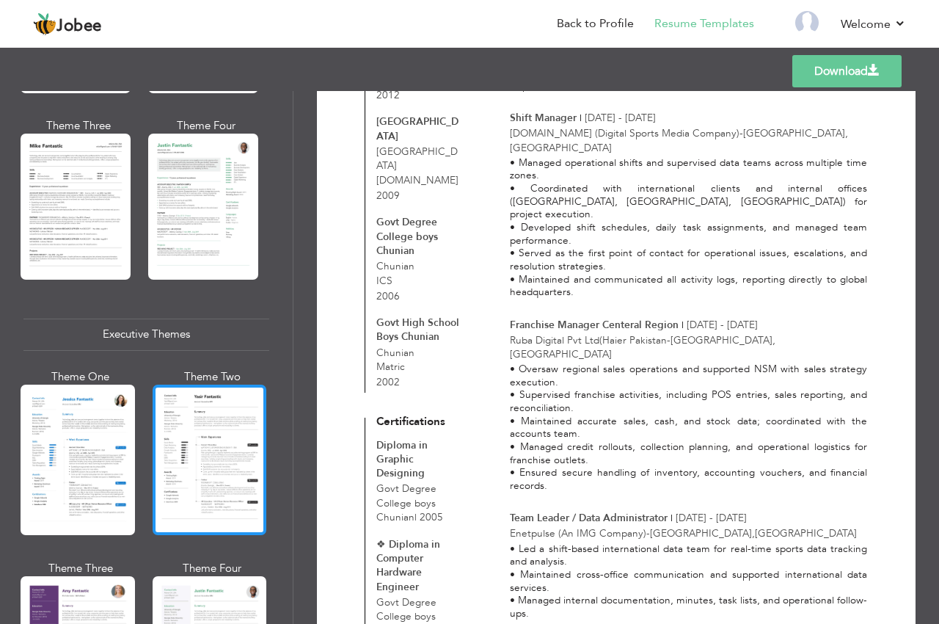
scroll to position [892, 0]
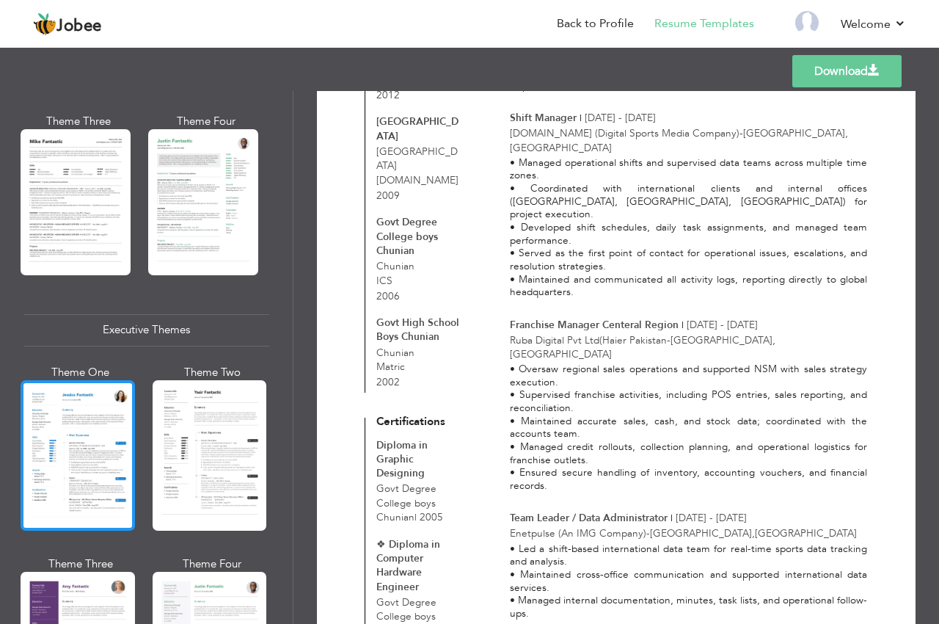
click at [96, 396] on div at bounding box center [78, 455] width 115 height 150
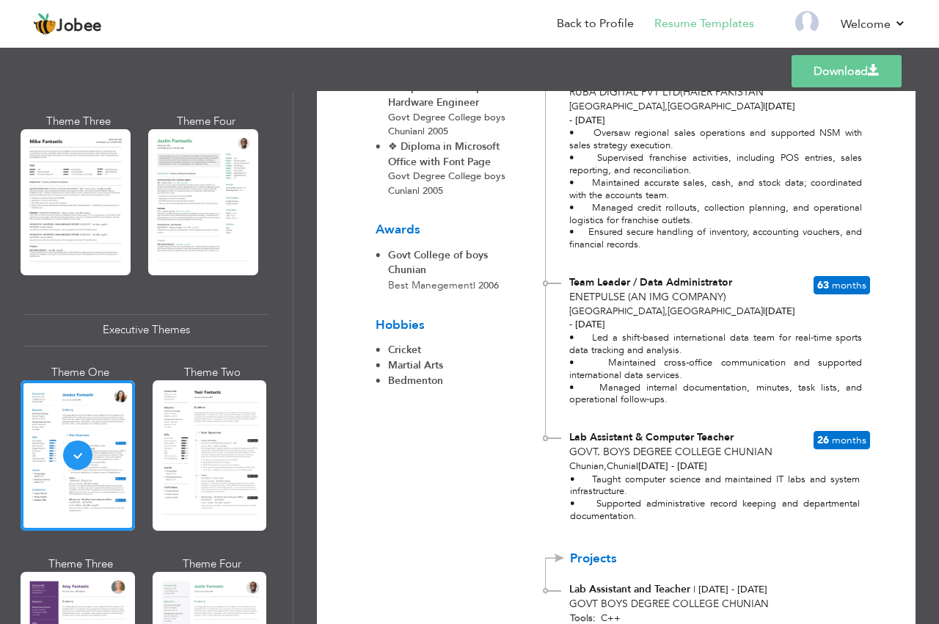
scroll to position [917, 0]
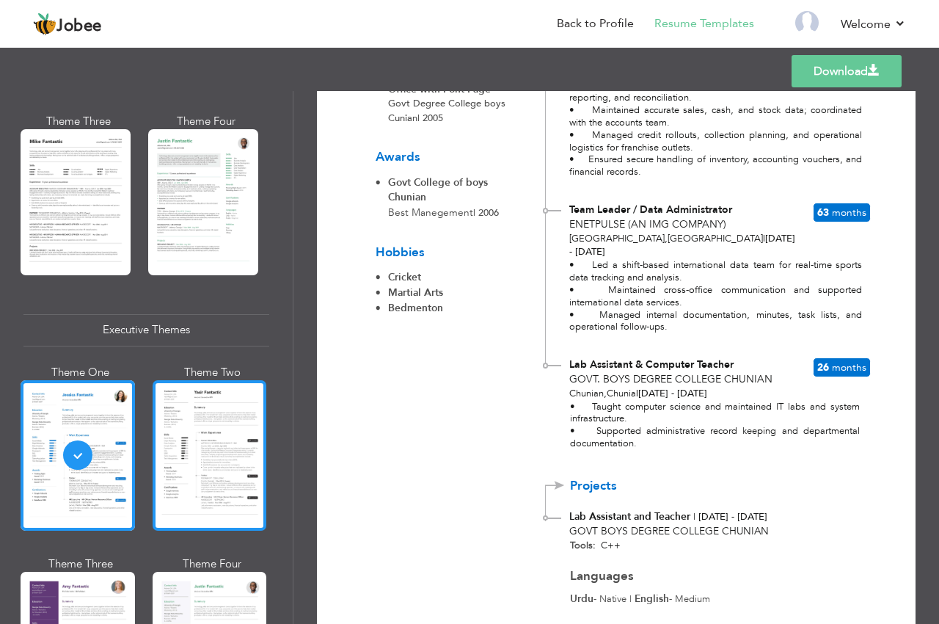
click at [169, 435] on div at bounding box center [210, 455] width 115 height 150
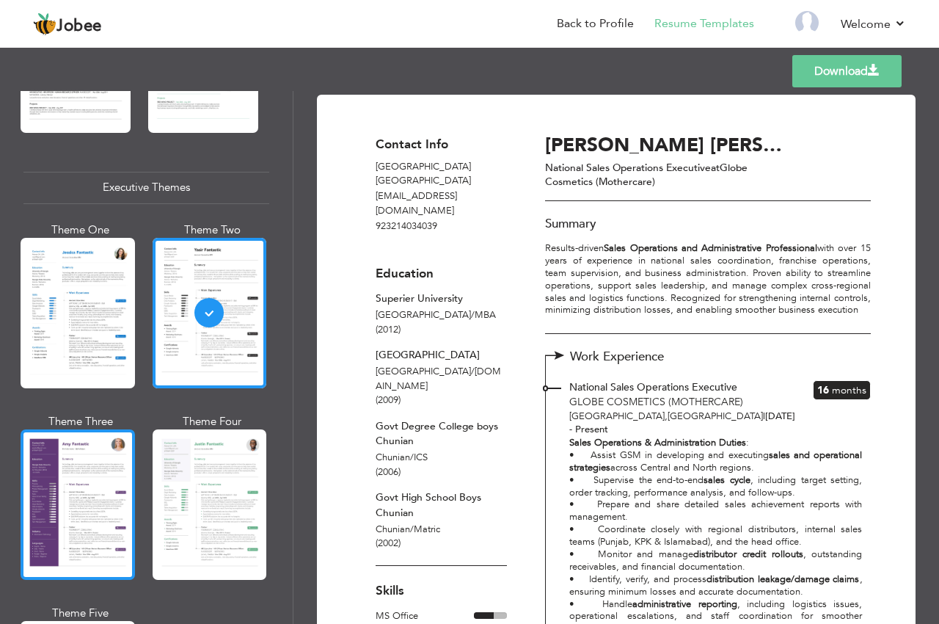
scroll to position [1068, 0]
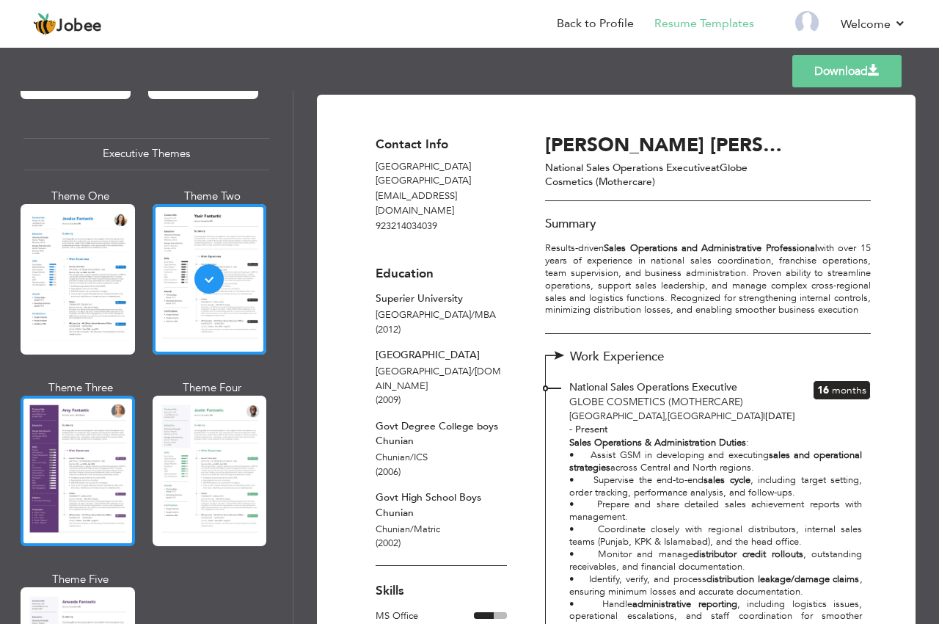
click at [75, 442] on div at bounding box center [78, 471] width 115 height 150
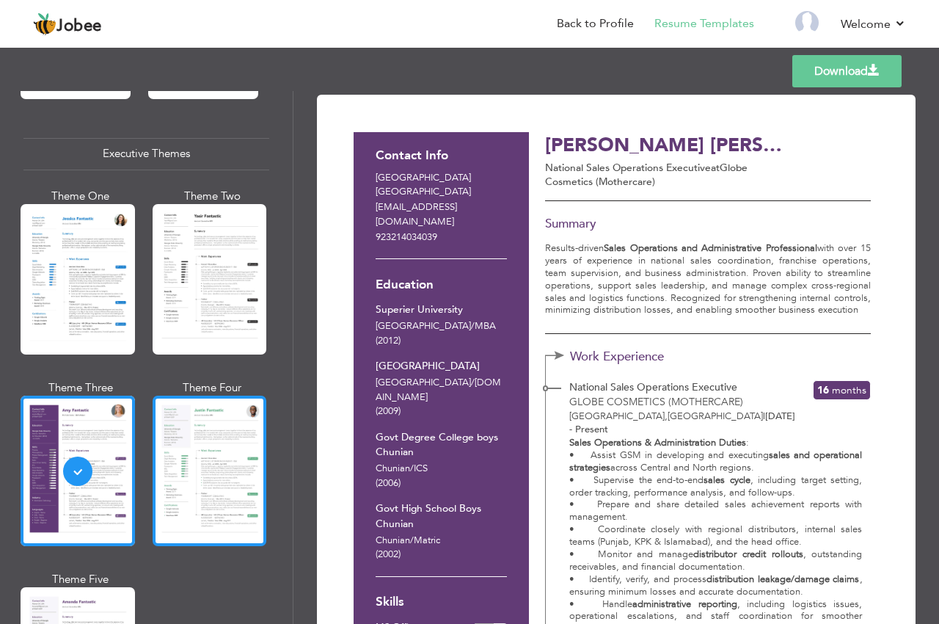
click at [200, 437] on div at bounding box center [210, 471] width 115 height 150
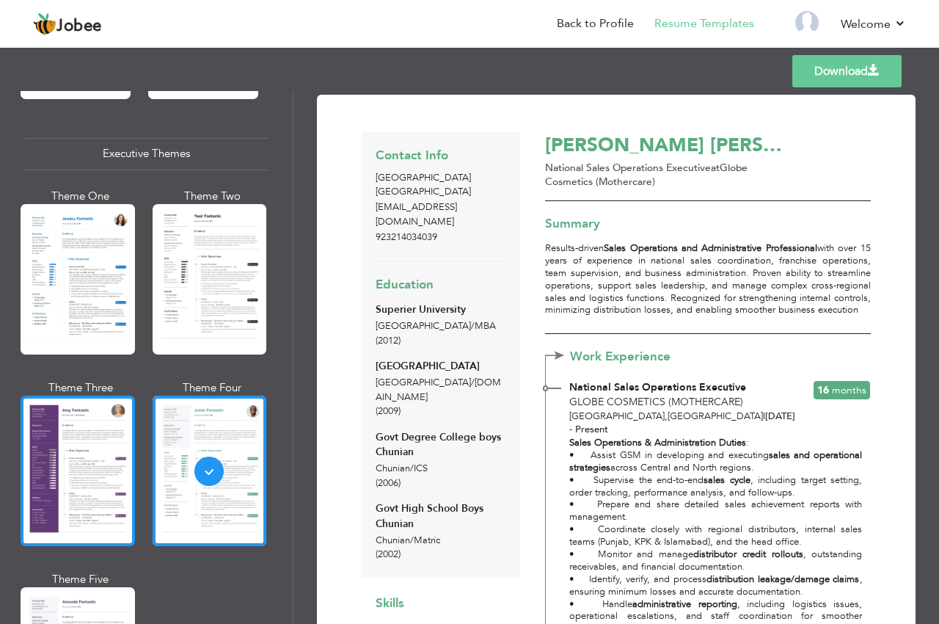
click at [90, 432] on div at bounding box center [78, 471] width 115 height 150
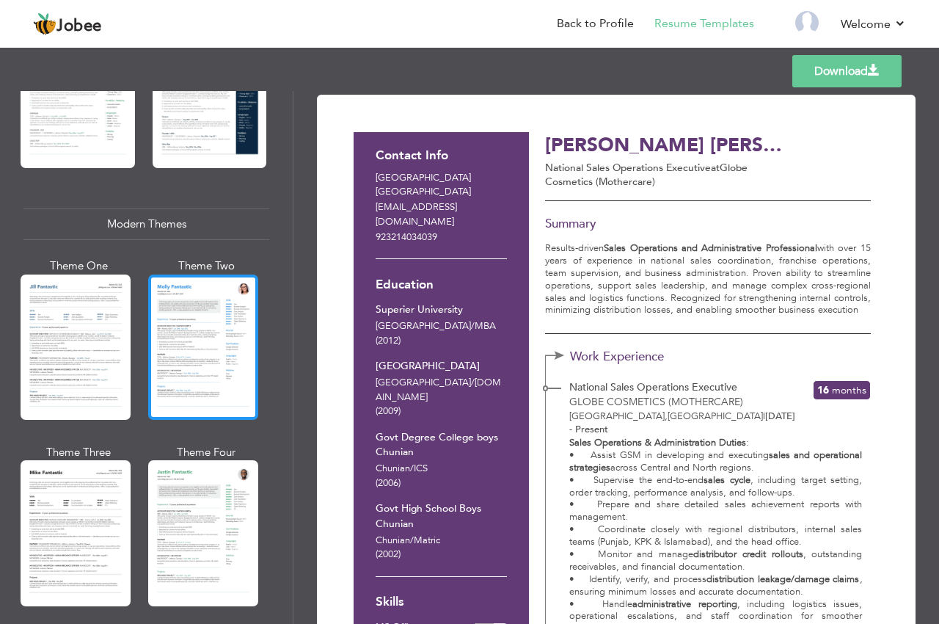
scroll to position [451, 0]
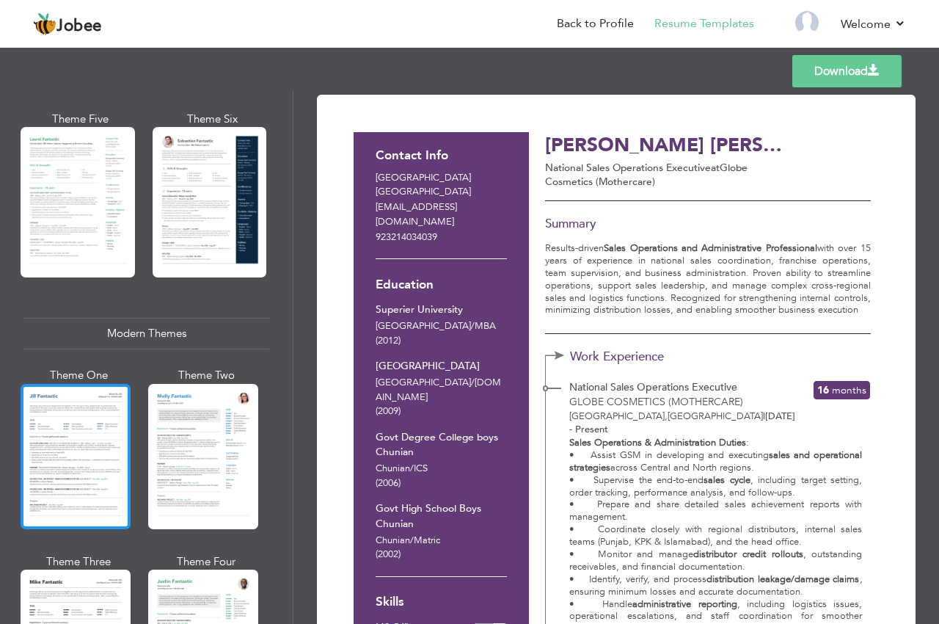
click at [86, 427] on div at bounding box center [76, 456] width 110 height 145
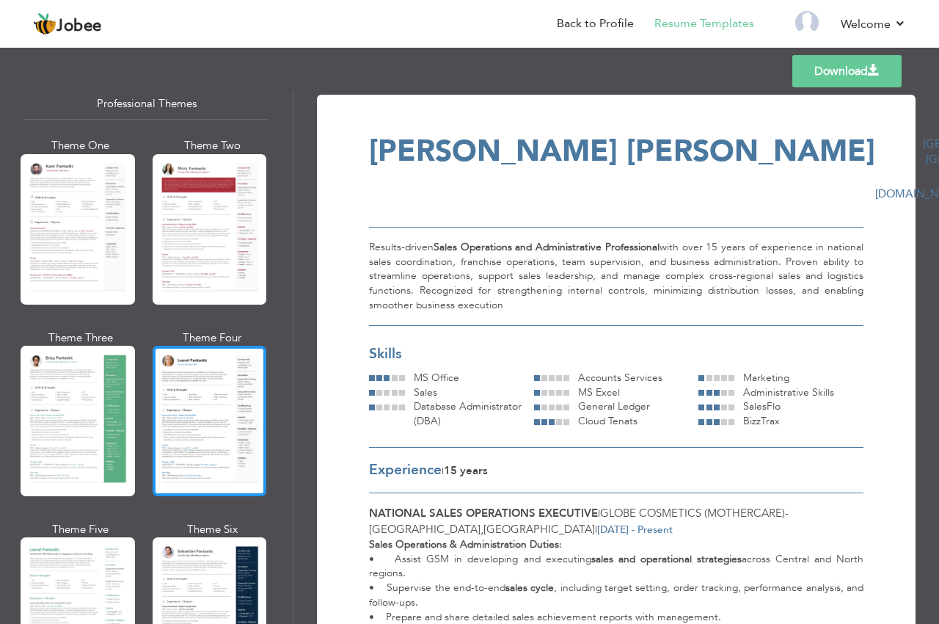
scroll to position [0, 0]
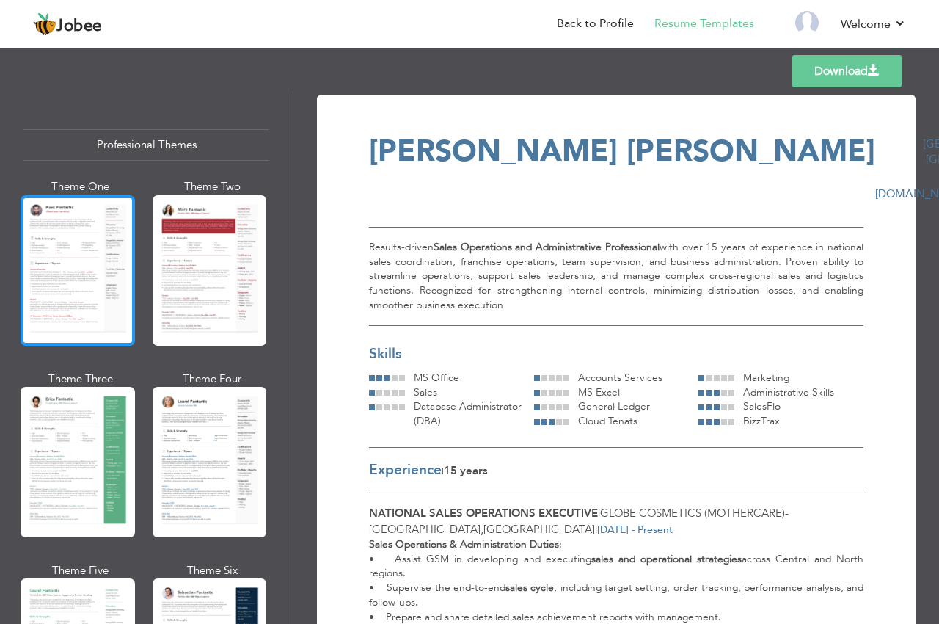
click at [58, 241] on div at bounding box center [78, 270] width 115 height 150
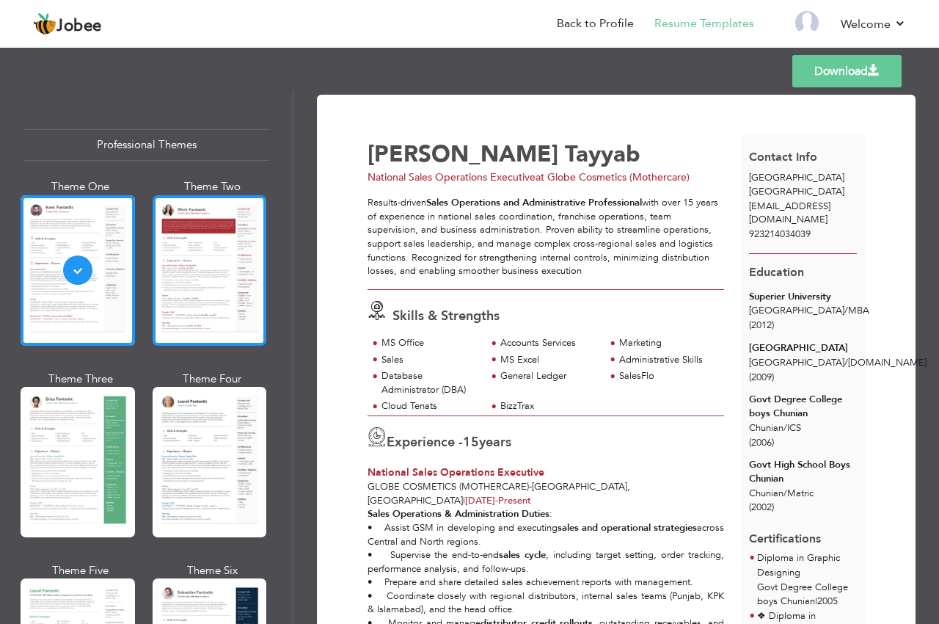
click at [187, 261] on div at bounding box center [210, 270] width 115 height 150
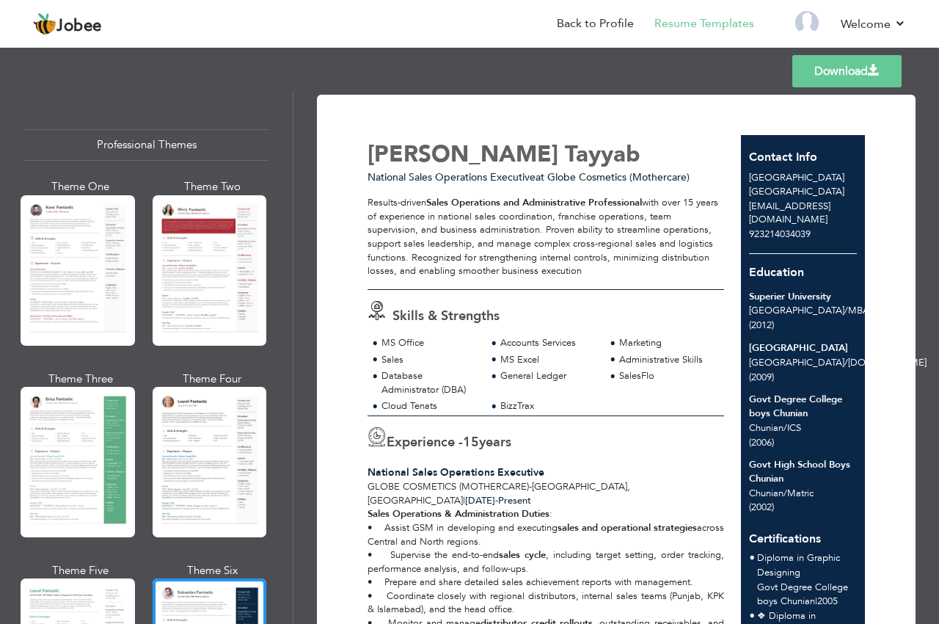
click at [856, 76] on link "Download" at bounding box center [847, 71] width 109 height 32
